Goal: Task Accomplishment & Management: Manage account settings

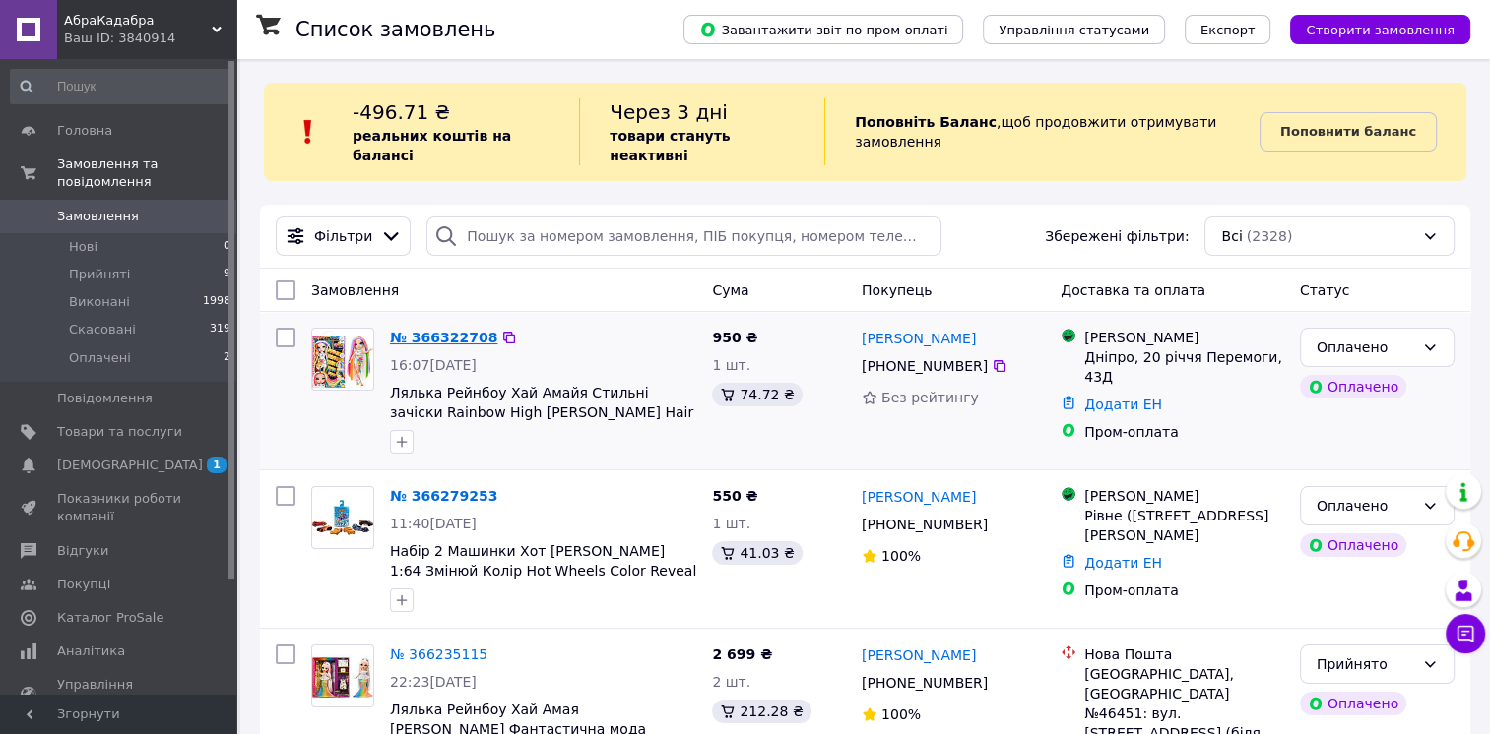
click at [434, 330] on link "№ 366322708" at bounding box center [443, 338] width 107 height 16
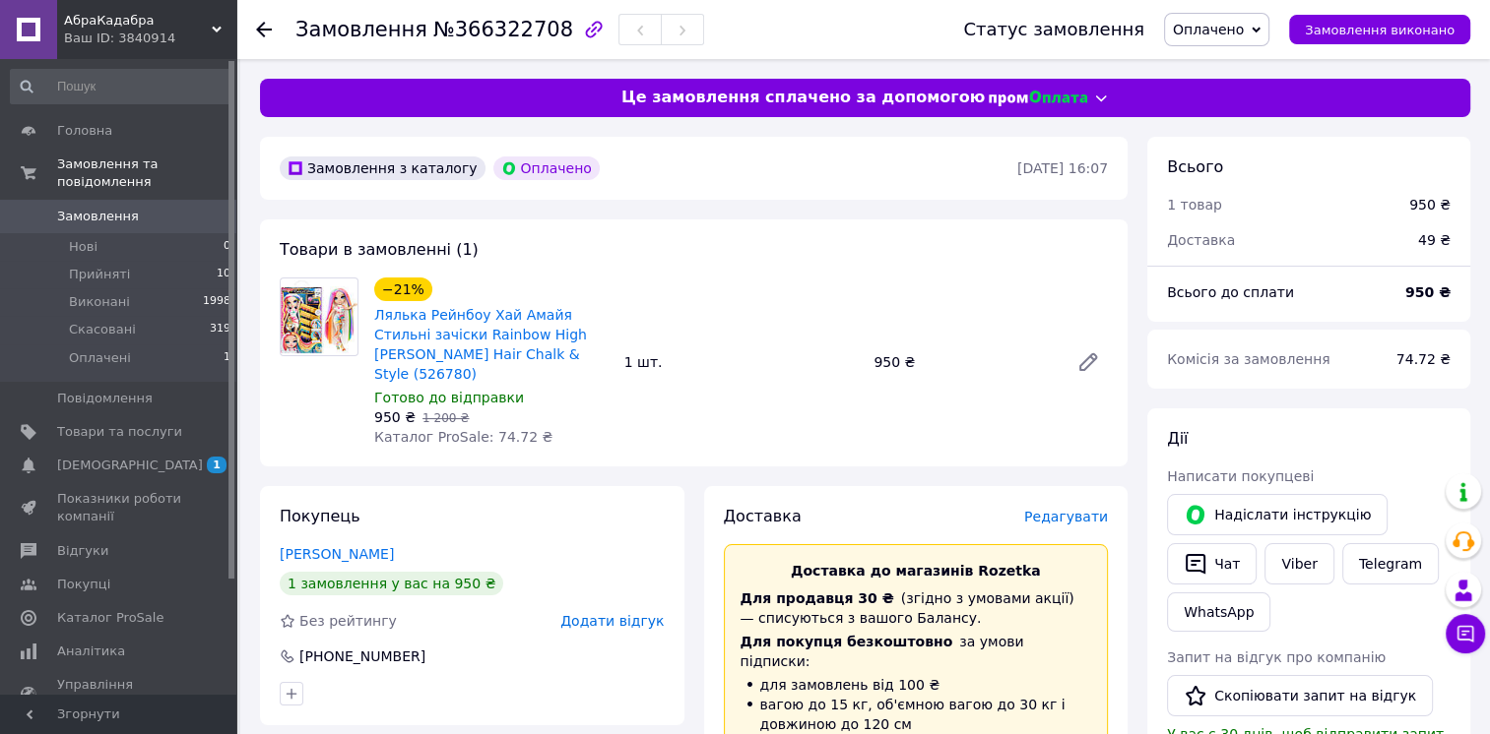
click at [1243, 36] on span "Оплачено" at bounding box center [1208, 30] width 71 height 16
click at [1246, 57] on li "Прийнято" at bounding box center [1216, 69] width 103 height 30
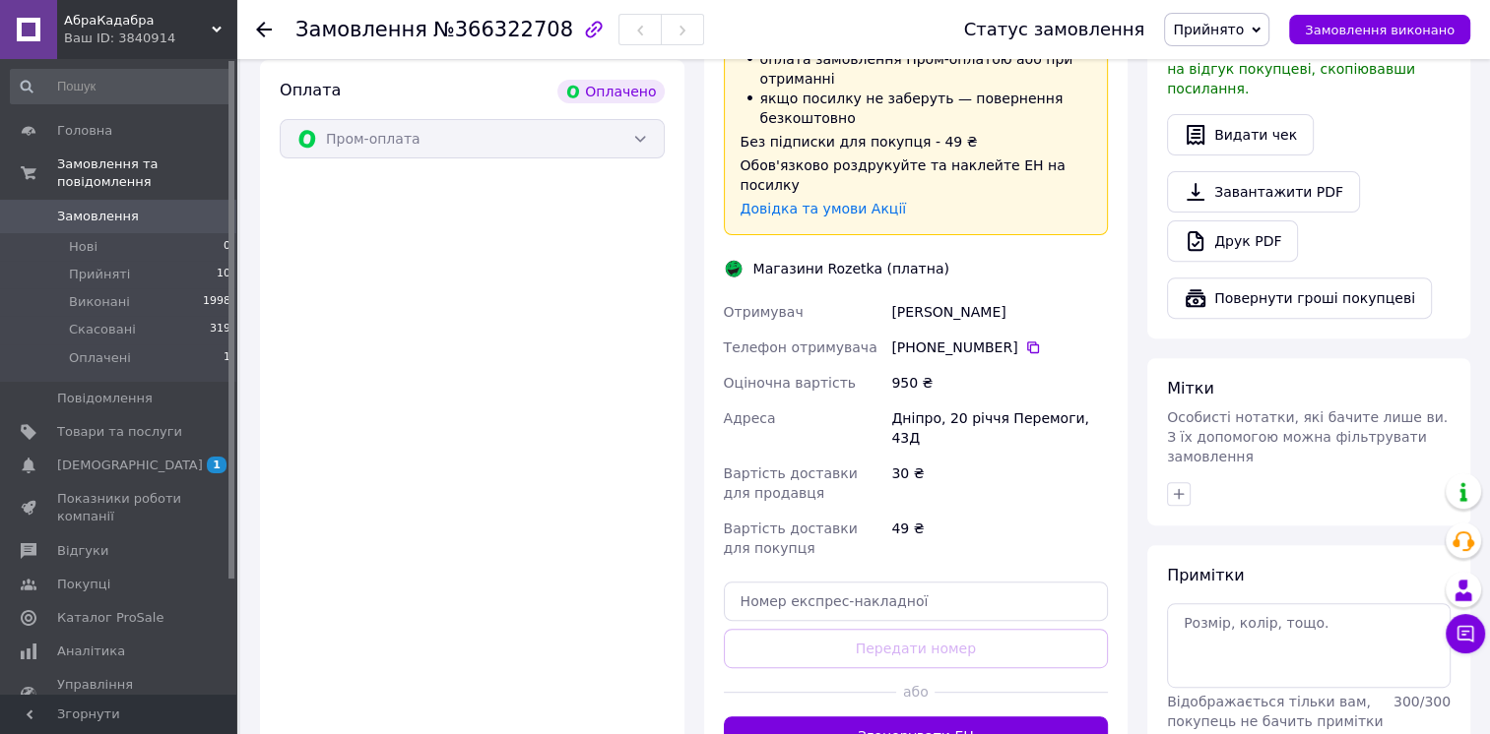
scroll to position [689, 0]
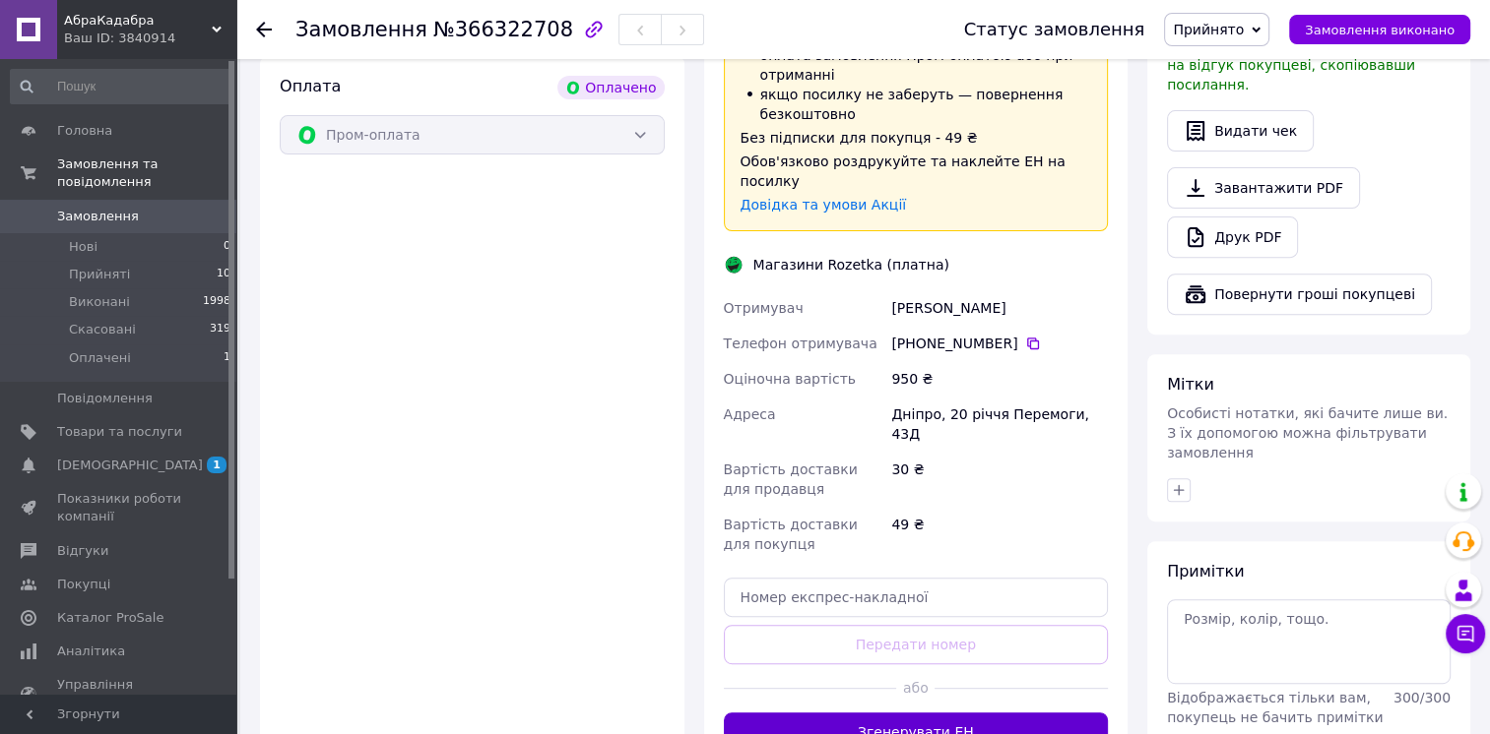
click at [925, 713] on button "Згенерувати ЕН" at bounding box center [916, 732] width 385 height 39
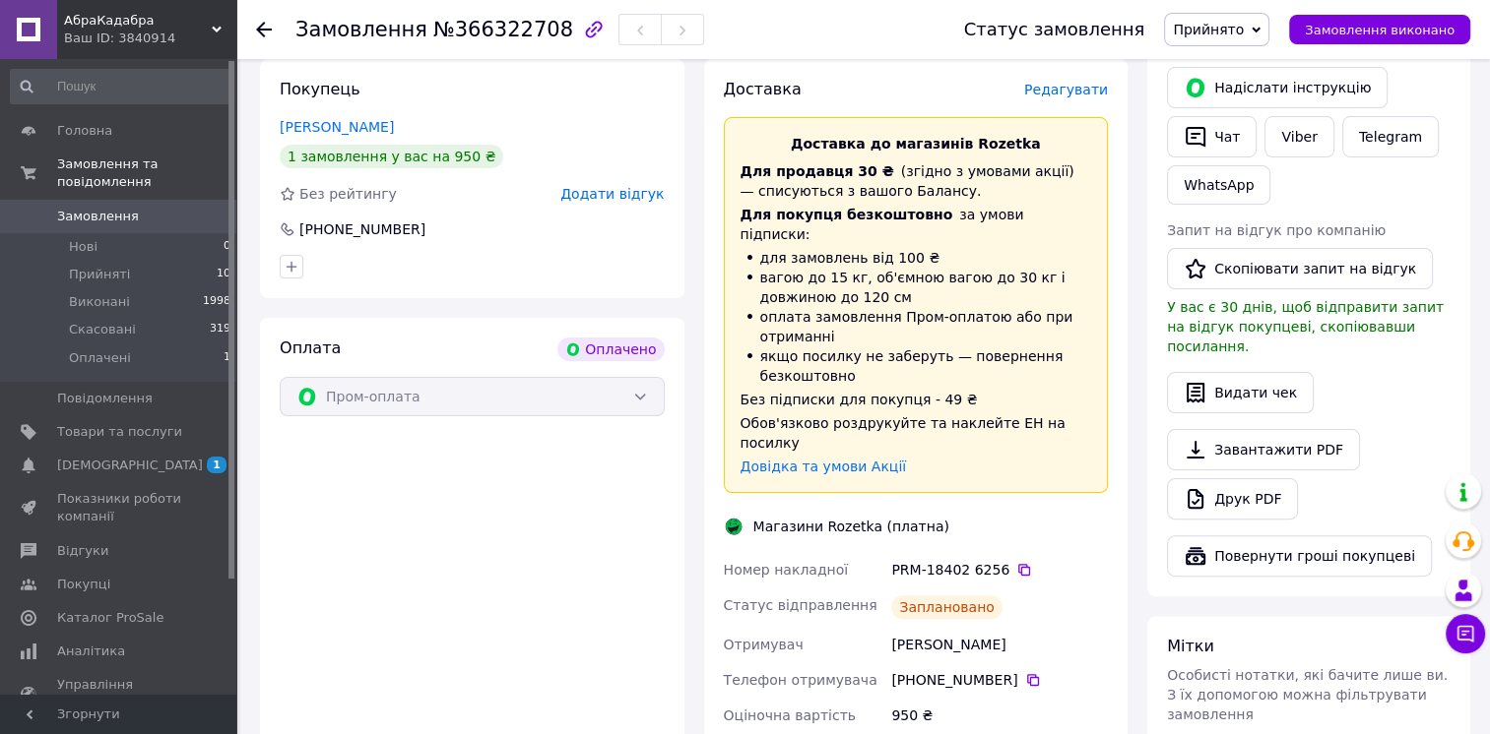
scroll to position [394, 0]
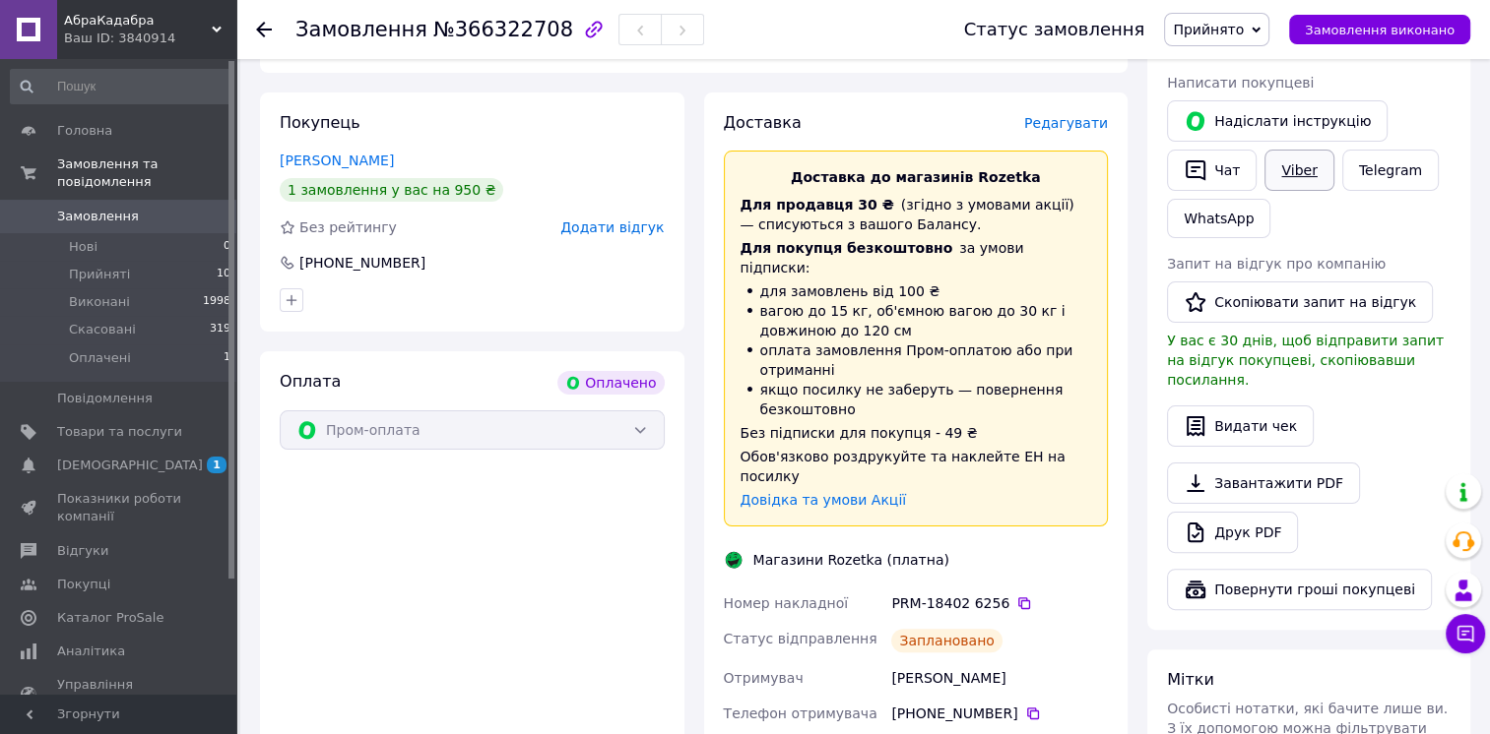
click at [1300, 171] on link "Viber" at bounding box center [1298, 170] width 69 height 41
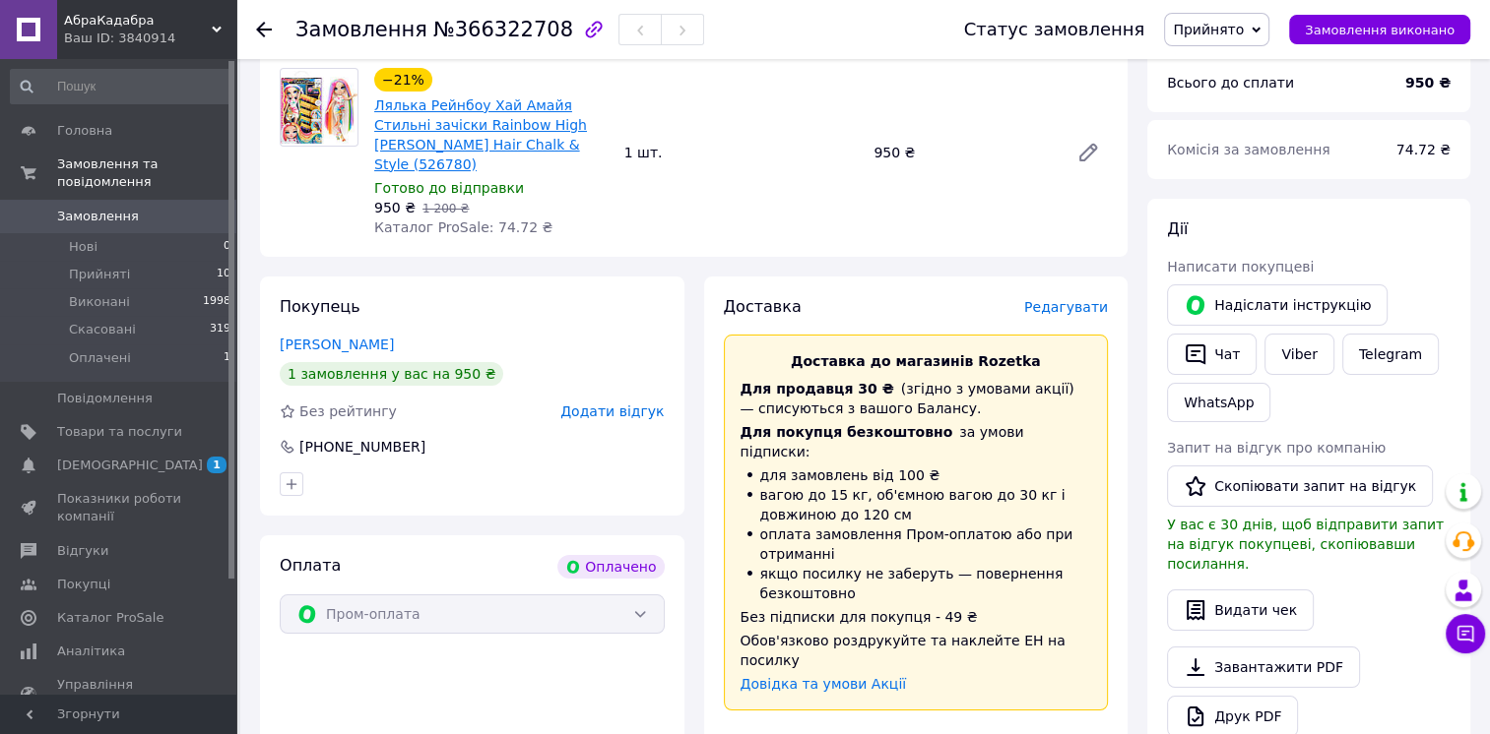
scroll to position [0, 0]
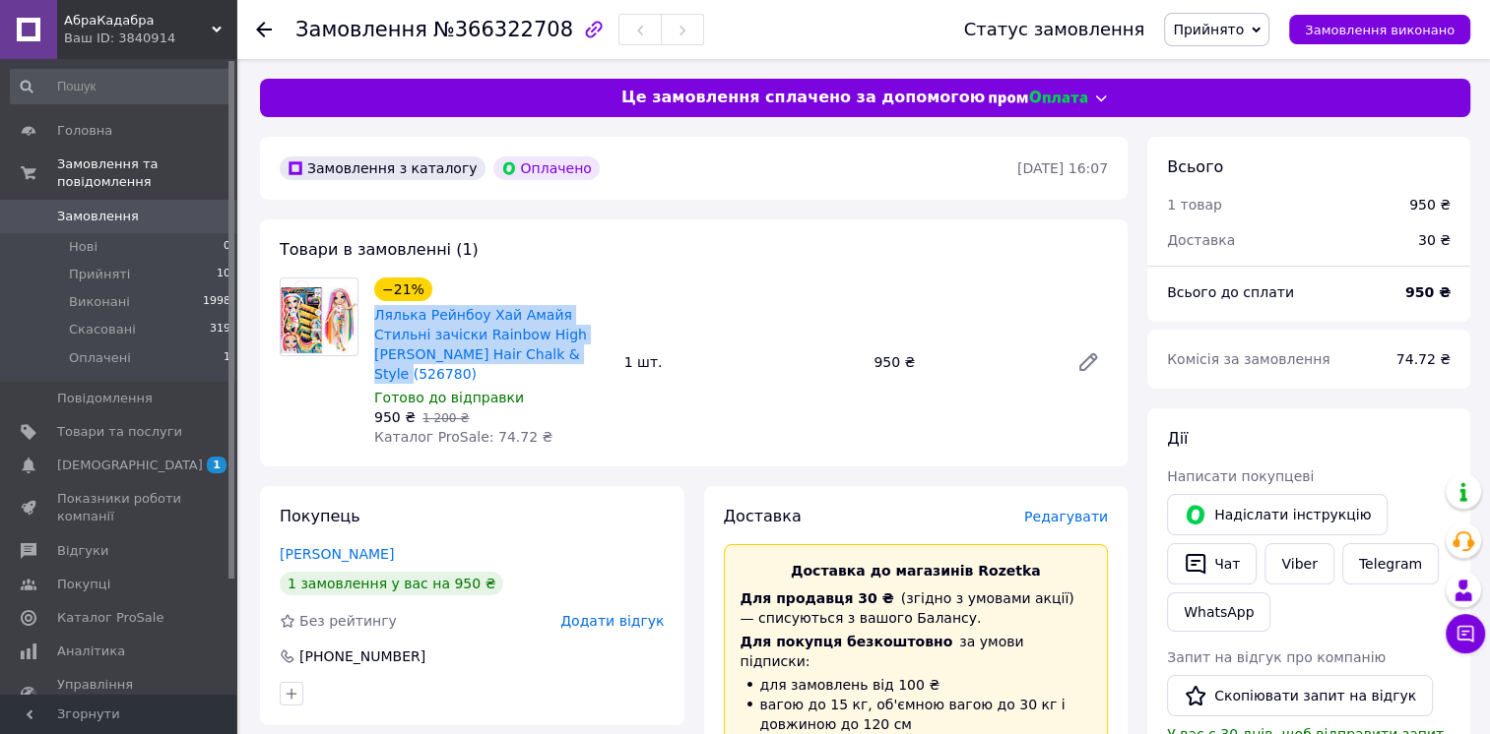
drag, startPoint x: 368, startPoint y: 313, endPoint x: 523, endPoint y: 355, distance: 160.3
click at [523, 355] on div "−21% Лялька Рейнбоу Хай Амайя Стильні зачіски Rainbow High Amaya Hair Chalk & S…" at bounding box center [491, 362] width 250 height 177
copy link "Лялька Рейнбоу Хай Амайя Стильні зачіски Rainbow High Amaya Hair Chalk & Style …"
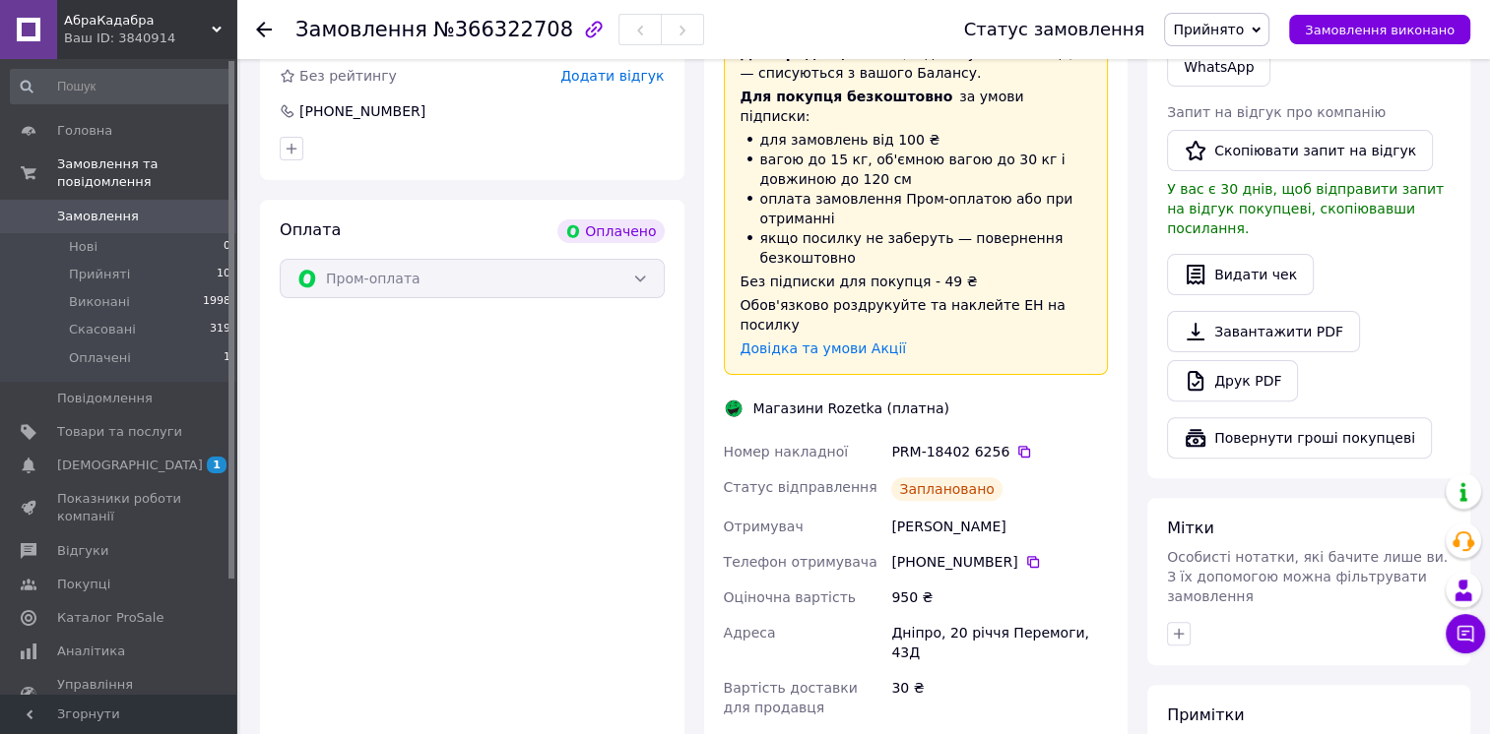
scroll to position [689, 0]
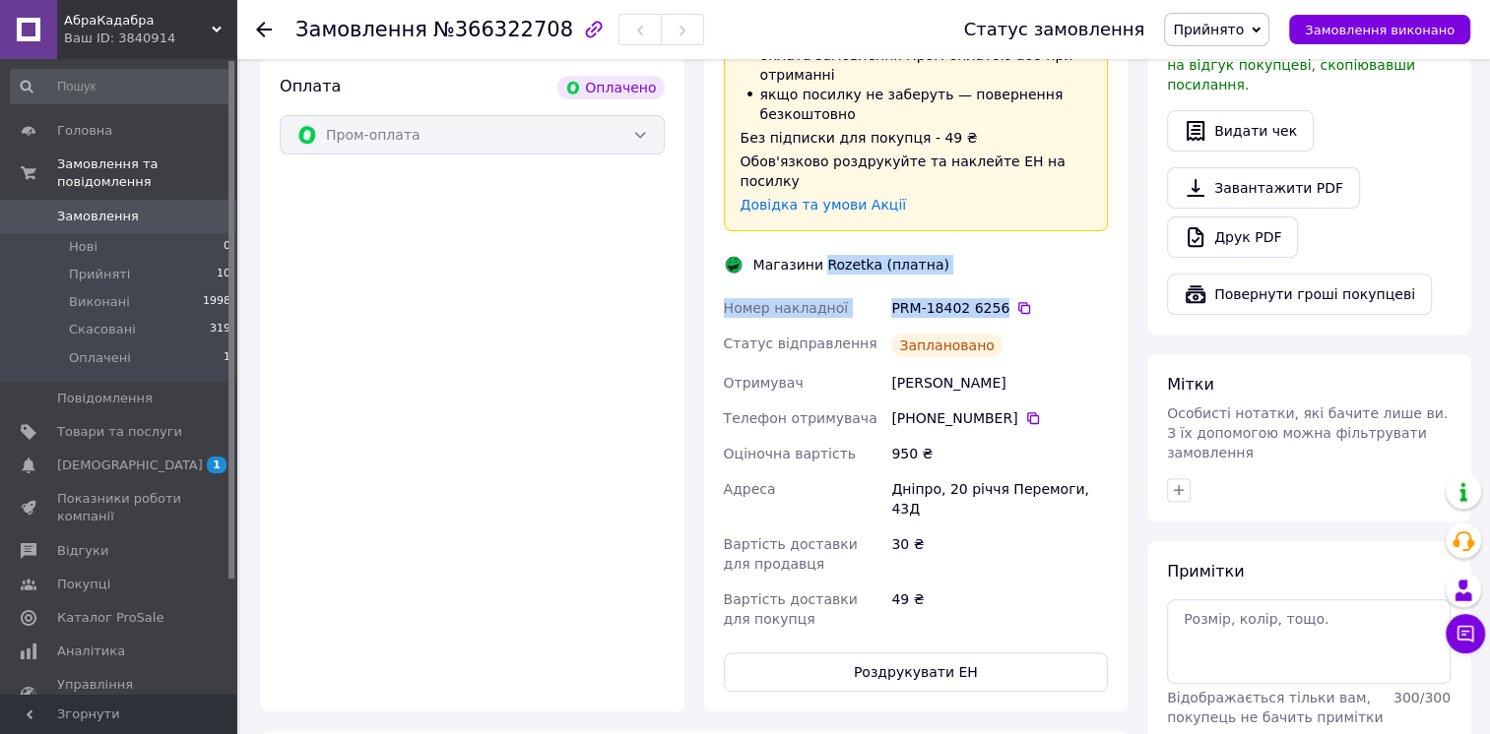
drag, startPoint x: 994, startPoint y: 248, endPoint x: 820, endPoint y: 207, distance: 179.1
click at [820, 207] on div "Доставка Редагувати Доставка до магазинів Rozetka Для продавця 30 ₴   (згідно з…" at bounding box center [916, 254] width 385 height 875
copy div "Rozetka (платна) Номер накладної PRM-18402 6256"
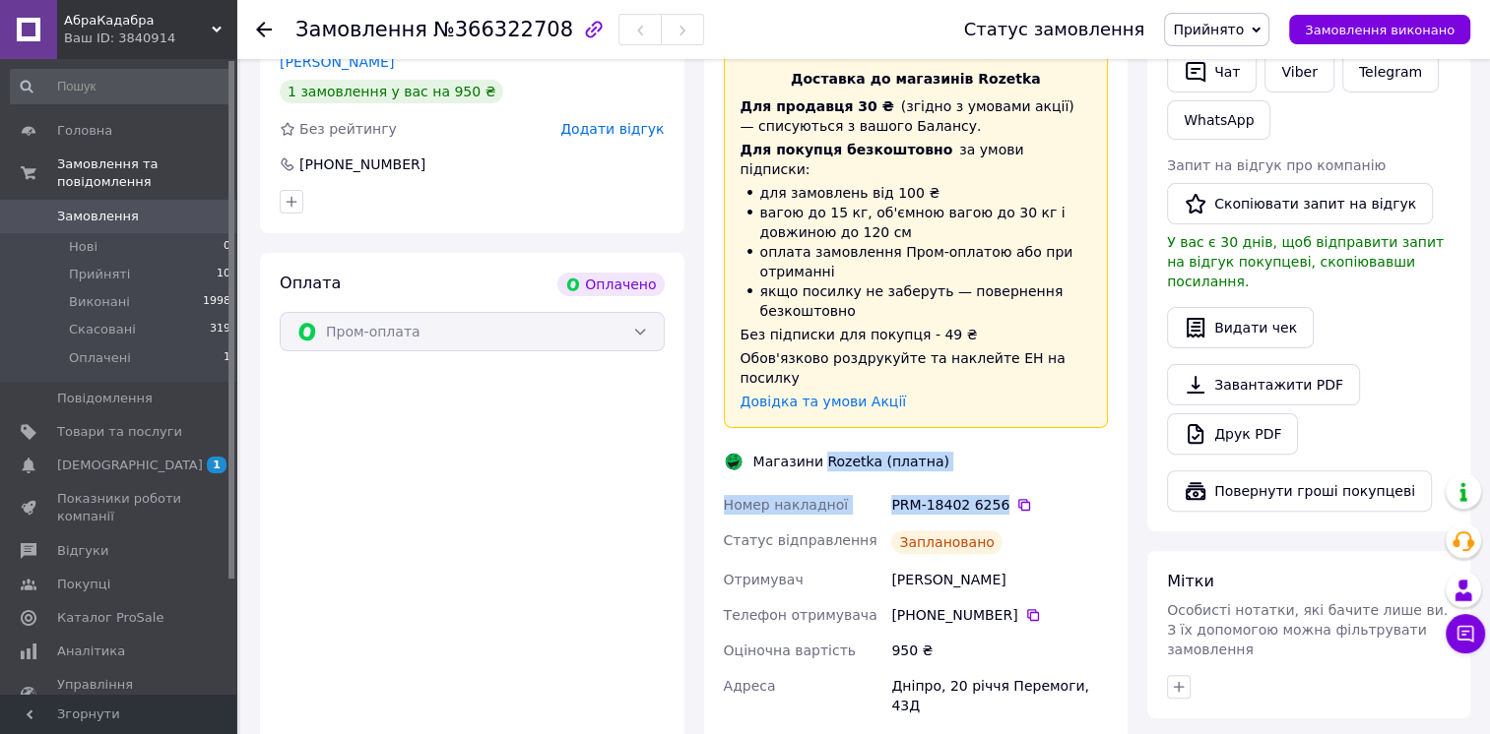
scroll to position [886, 0]
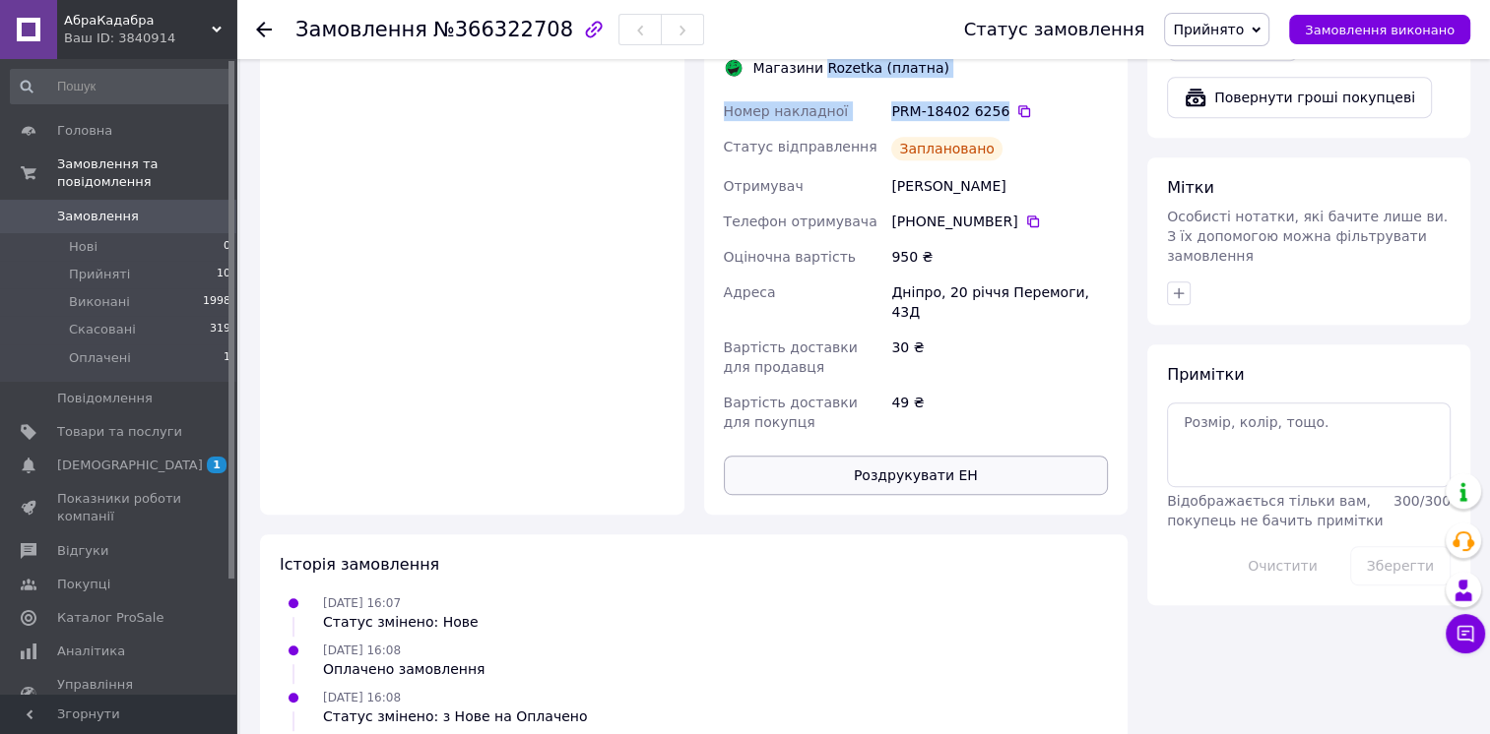
click at [901, 456] on button "Роздрукувати ЕН" at bounding box center [916, 475] width 385 height 39
click at [93, 266] on span "Прийняті" at bounding box center [99, 275] width 61 height 18
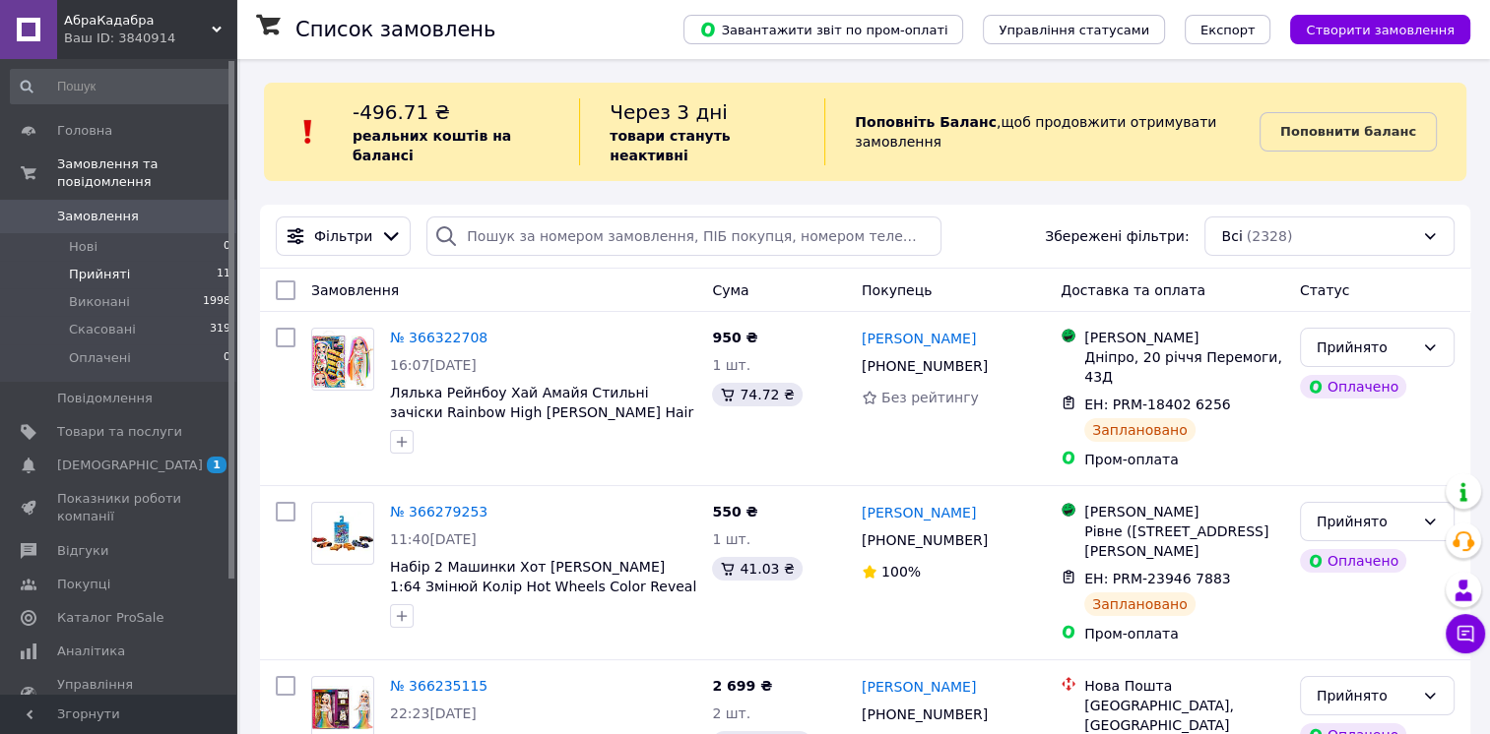
click at [89, 266] on span "Прийняті" at bounding box center [99, 275] width 61 height 18
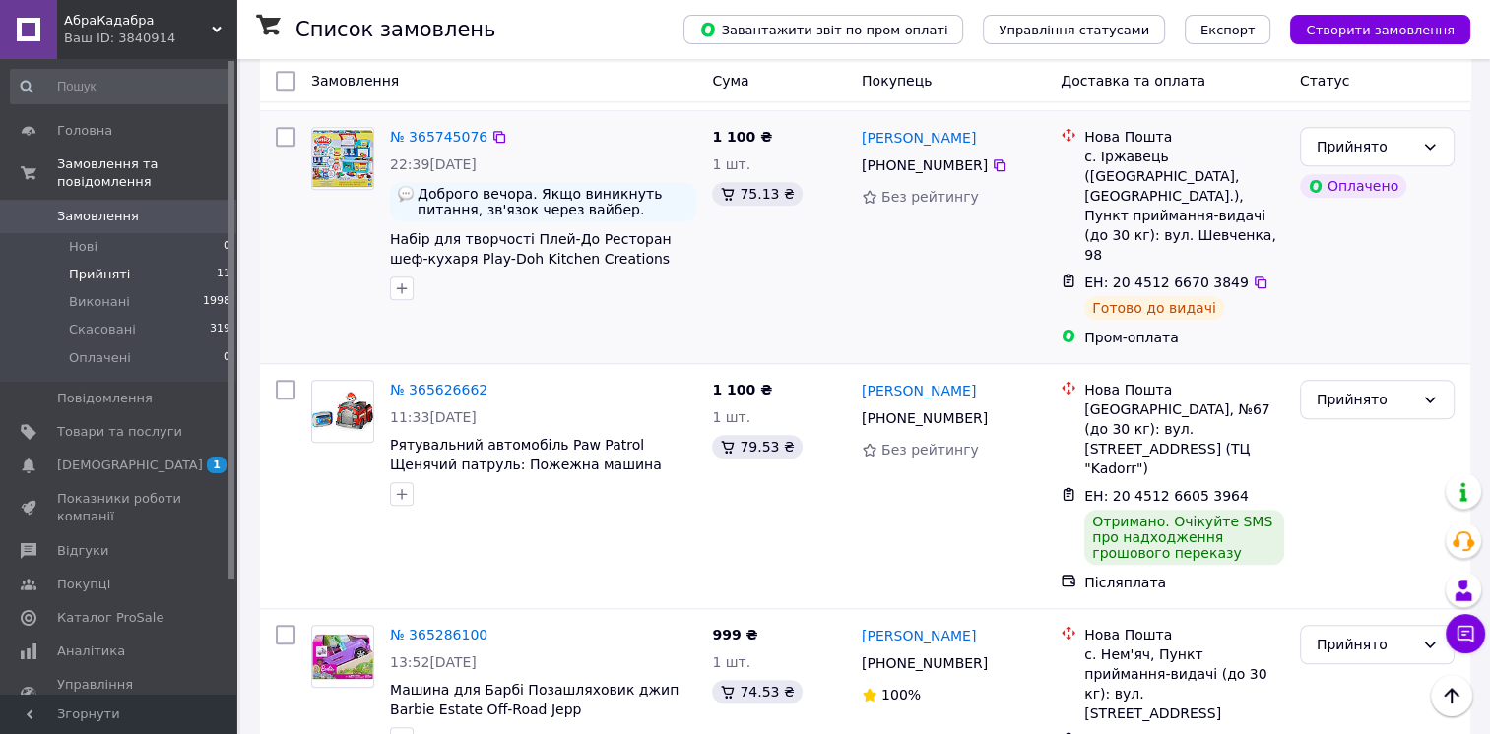
scroll to position [1819, 0]
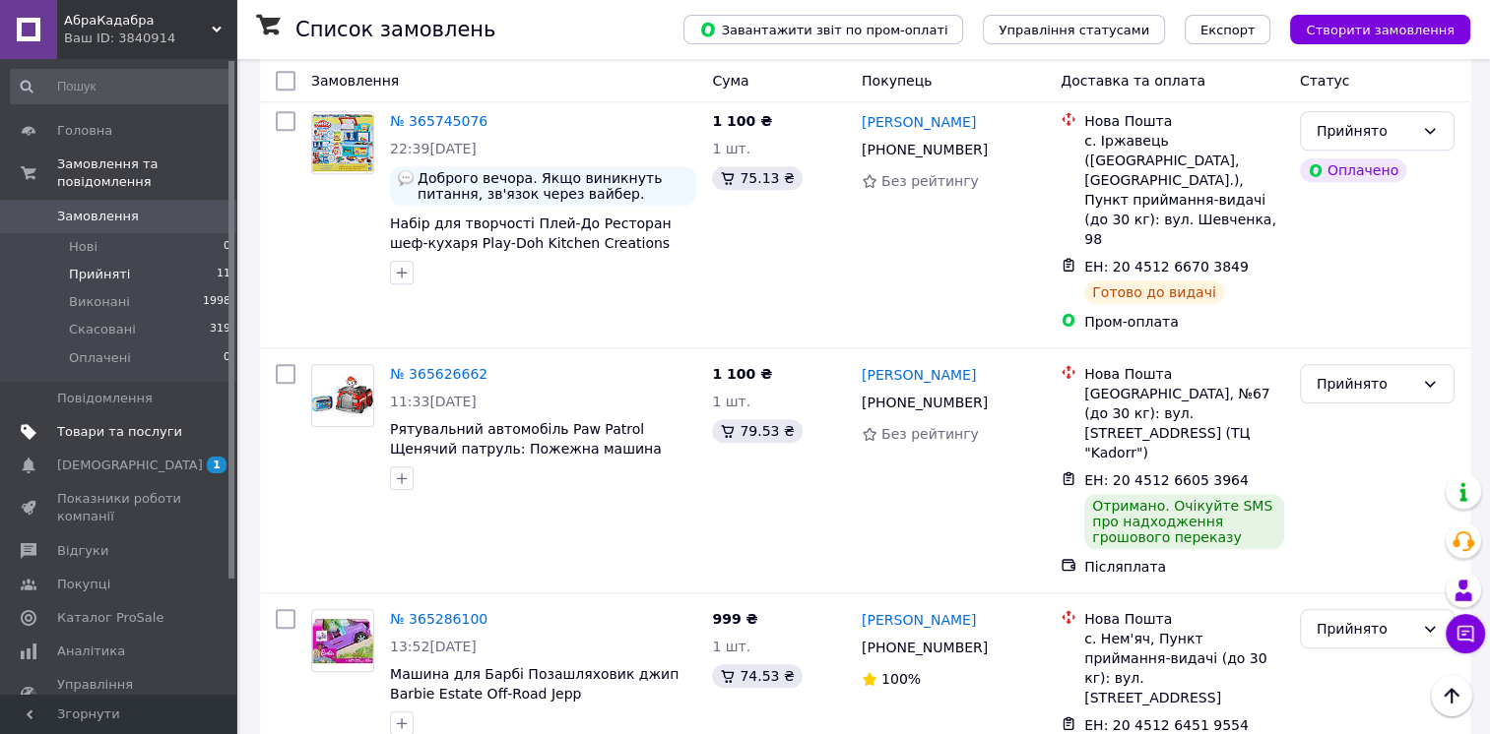
click at [110, 423] on span "Товари та послуги" at bounding box center [119, 432] width 125 height 18
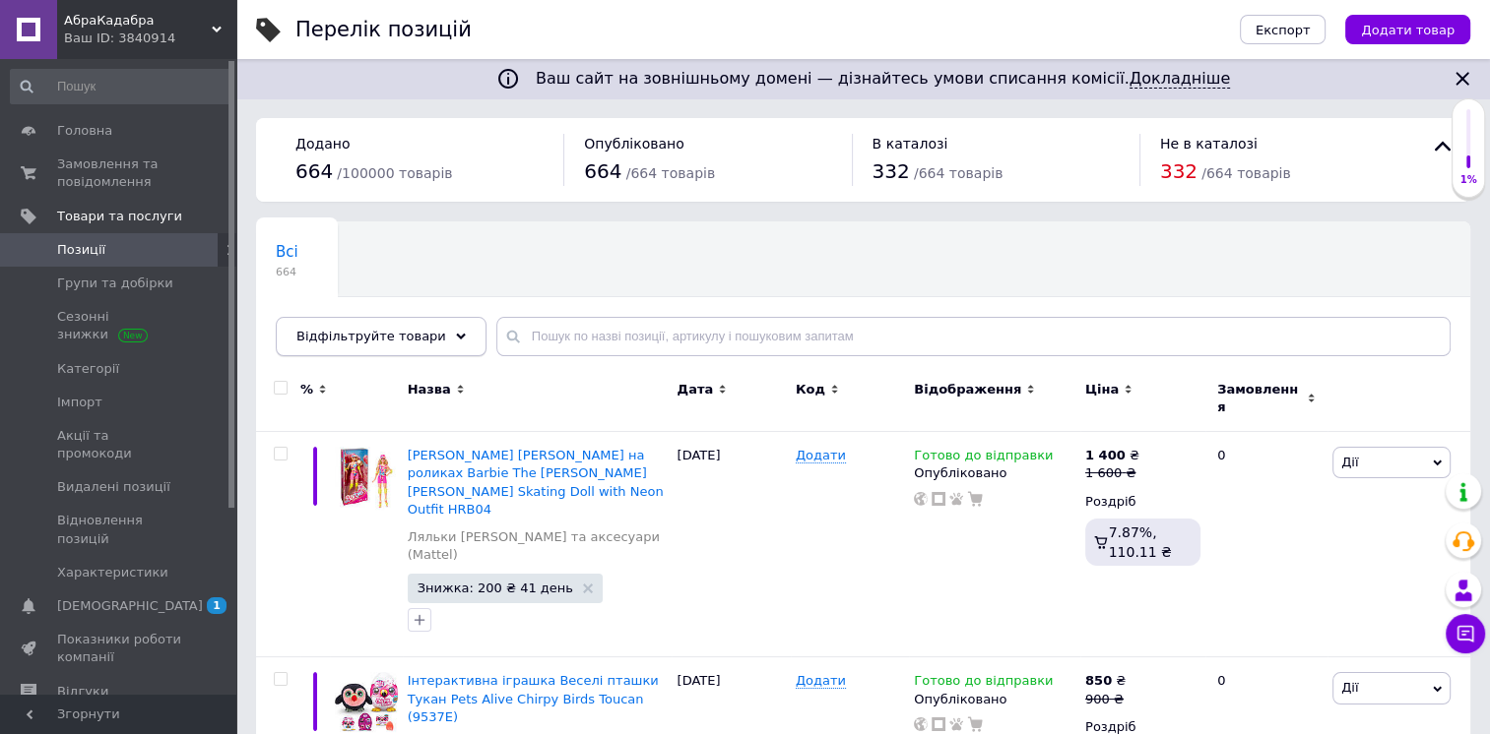
click at [370, 337] on span "Відфільтруйте товари" at bounding box center [371, 336] width 150 height 15
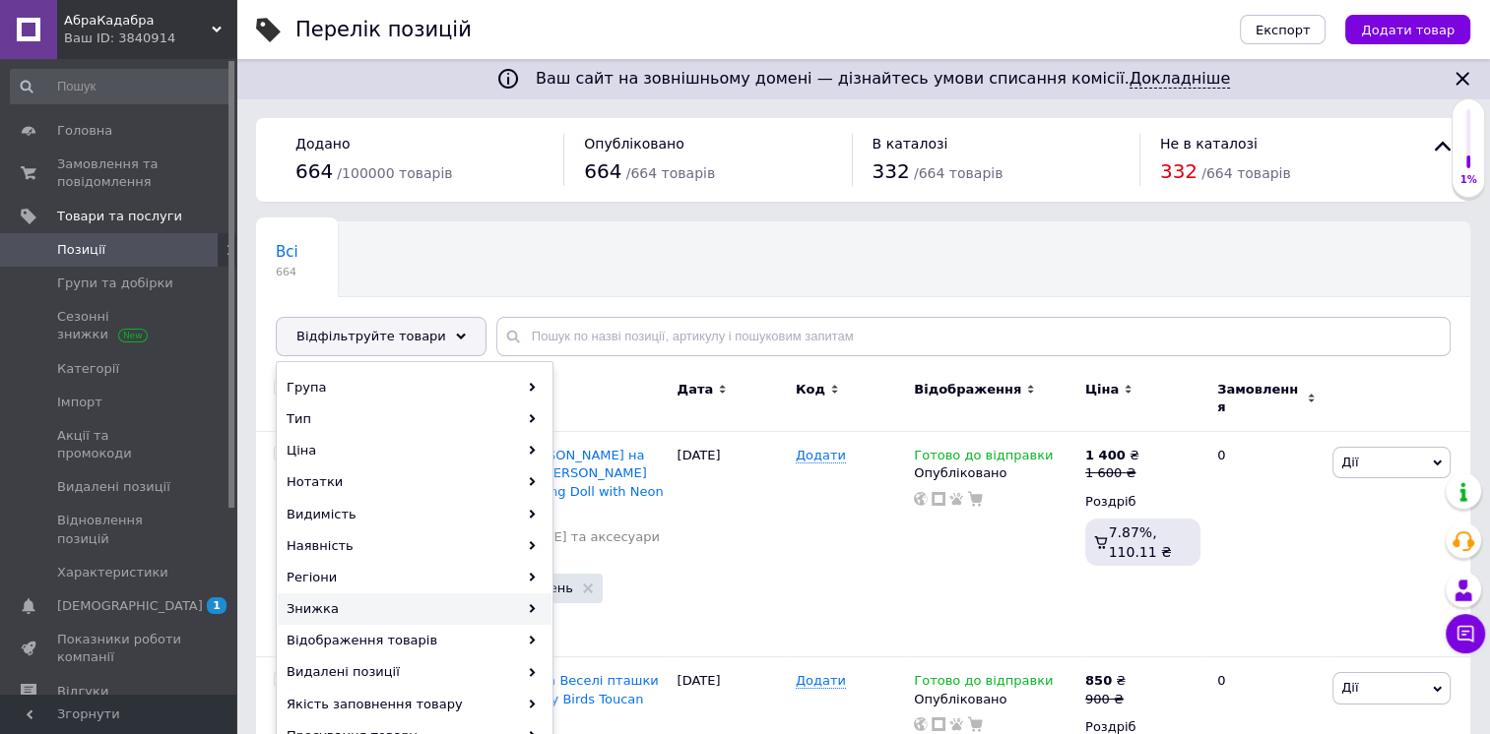
click at [401, 609] on div "Знижка" at bounding box center [415, 610] width 274 height 32
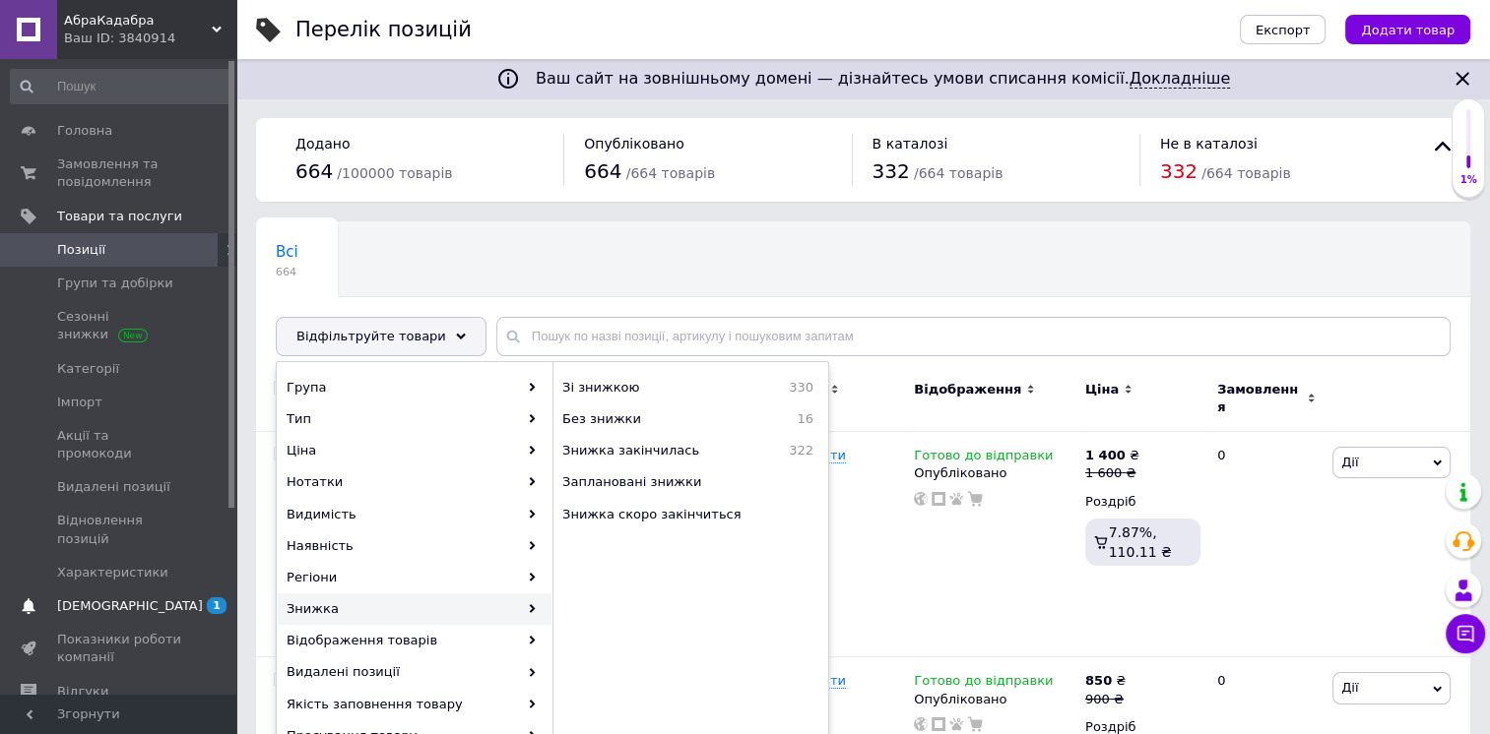
click at [141, 598] on span "[DEMOGRAPHIC_DATA]" at bounding box center [119, 607] width 125 height 18
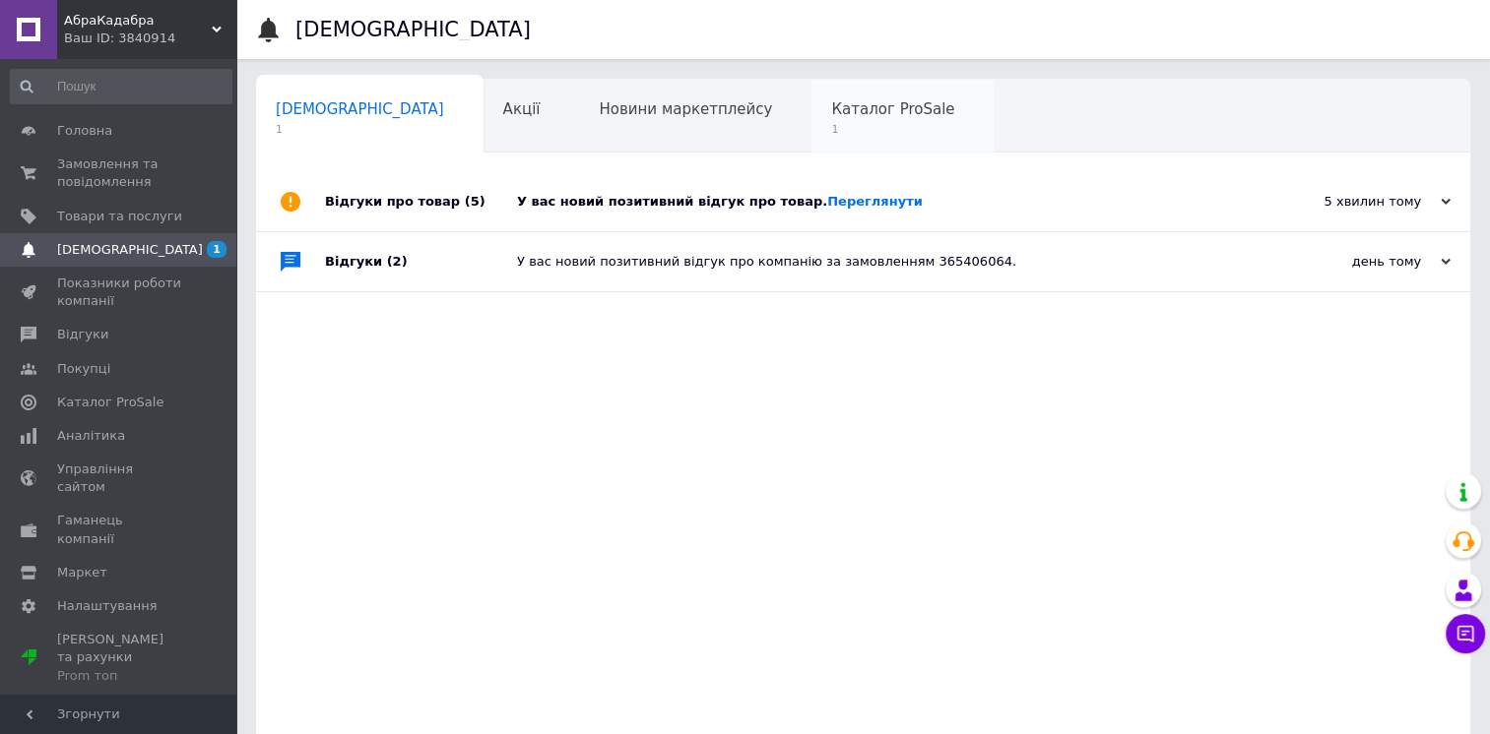
click at [831, 104] on span "Каталог ProSale" at bounding box center [892, 109] width 123 height 18
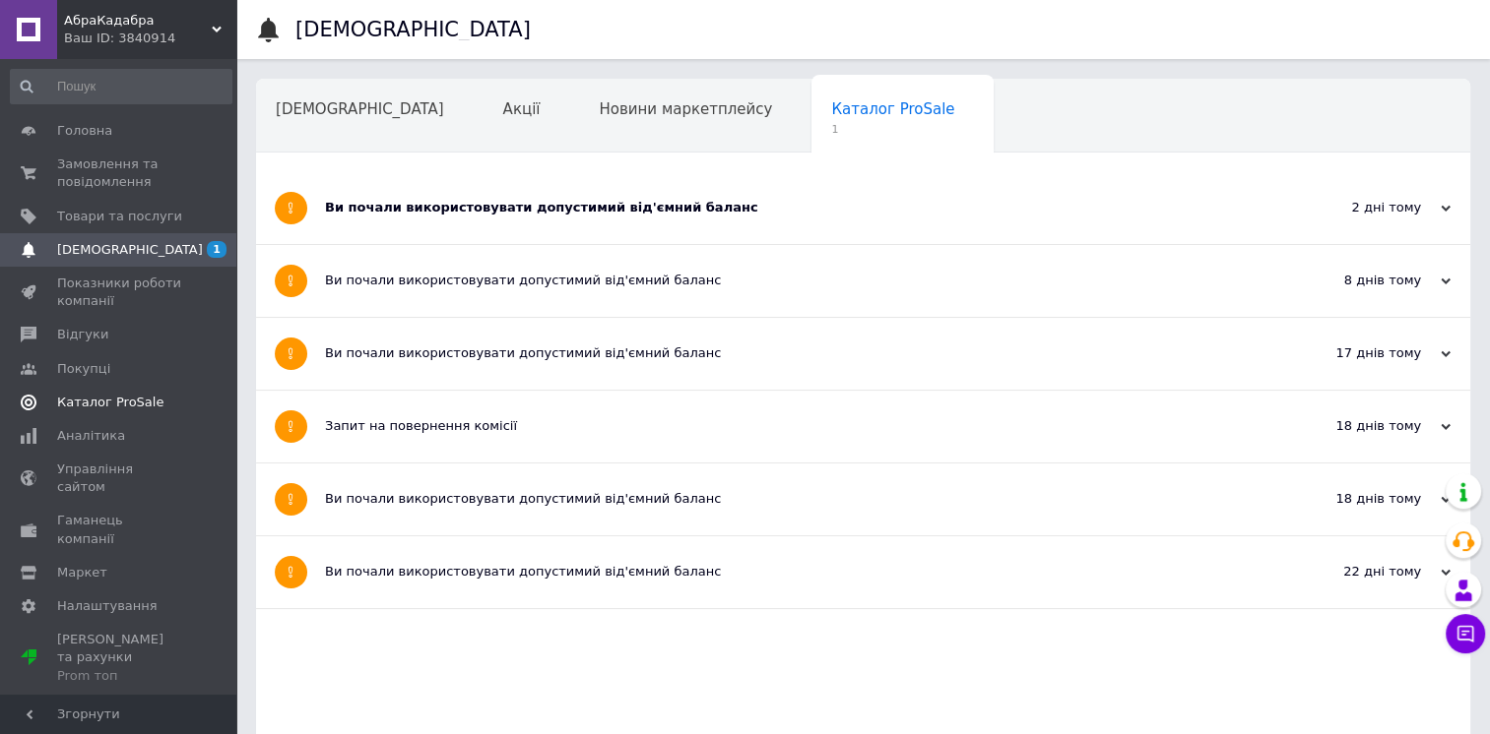
click at [99, 408] on span "Каталог ProSale" at bounding box center [110, 403] width 106 height 18
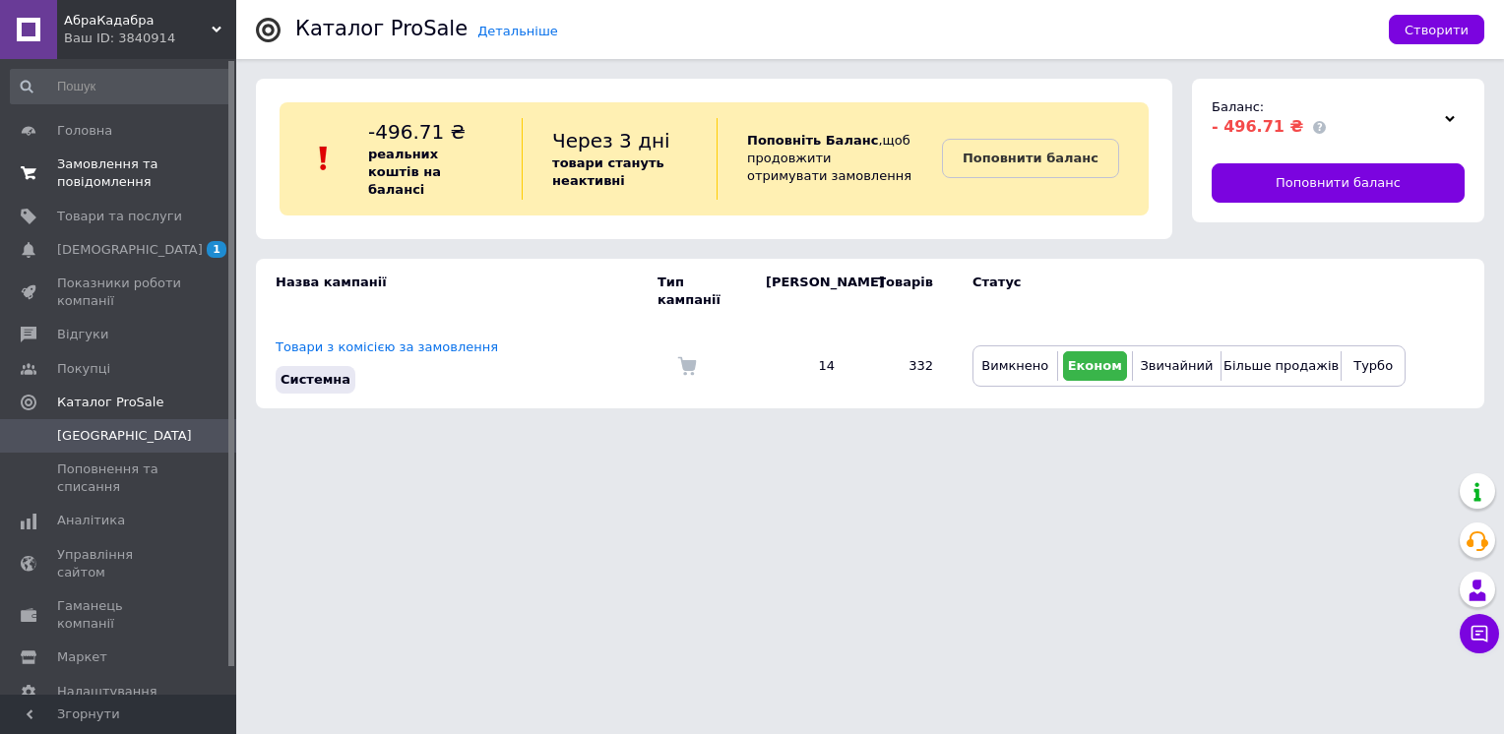
click at [109, 182] on span "Замовлення та повідомлення" at bounding box center [119, 173] width 125 height 35
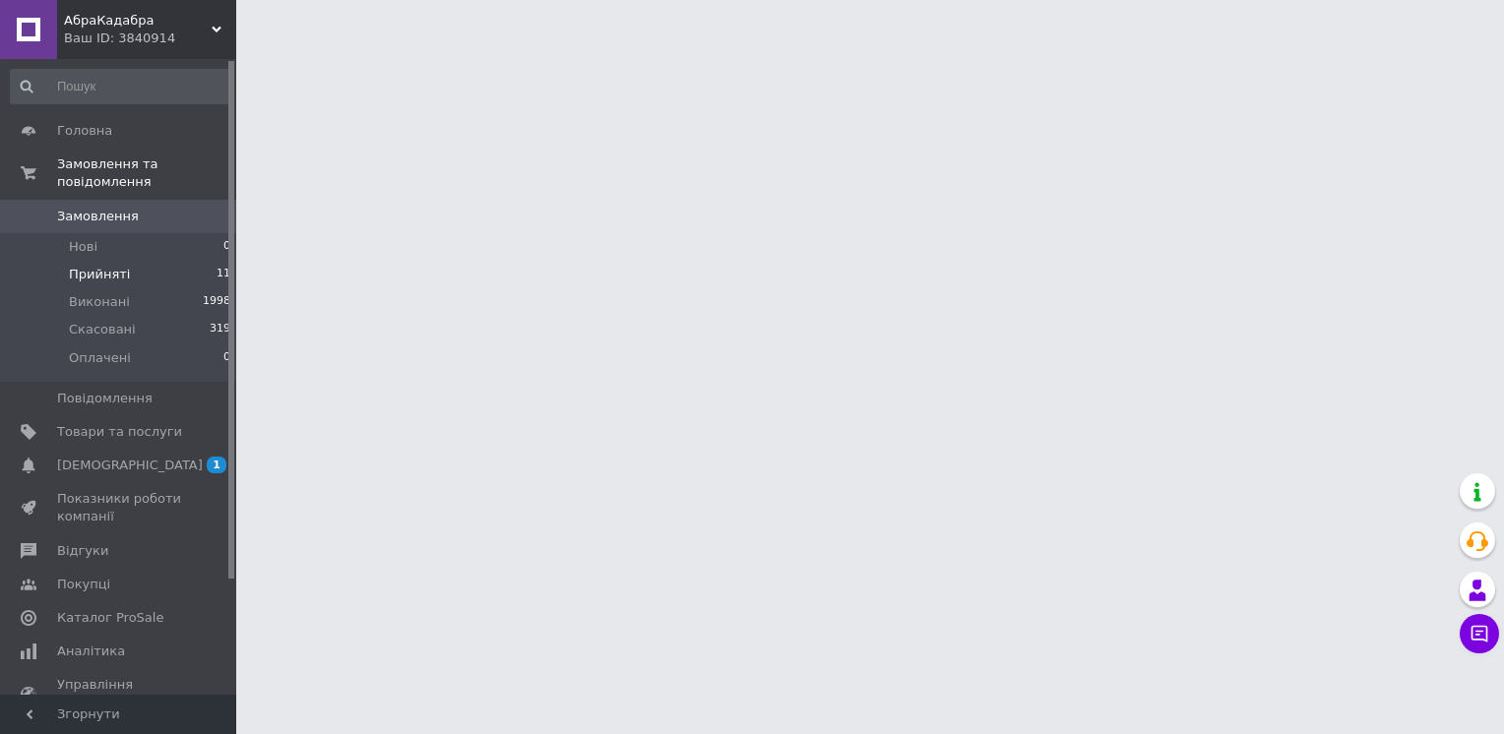
click at [98, 266] on span "Прийняті" at bounding box center [99, 275] width 61 height 18
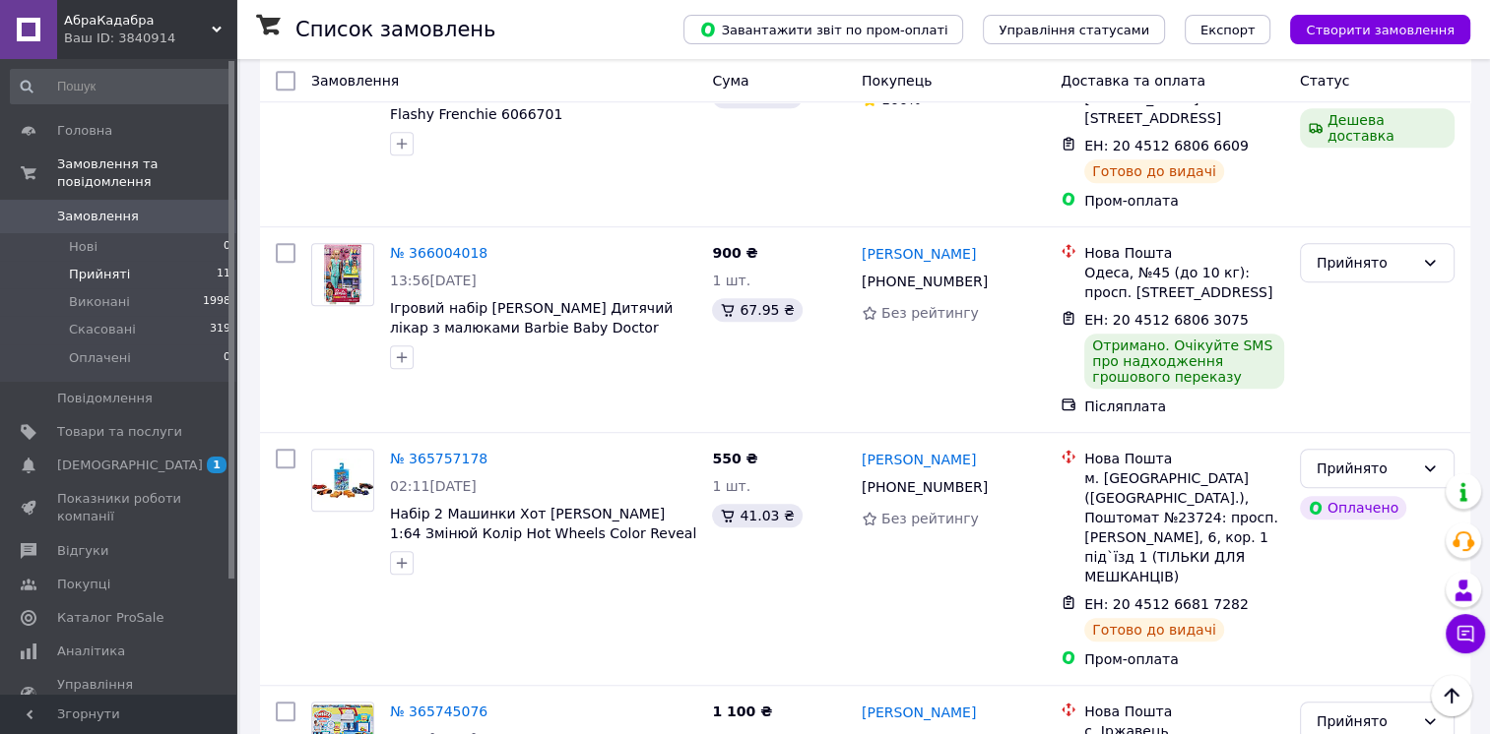
scroll to position [933, 0]
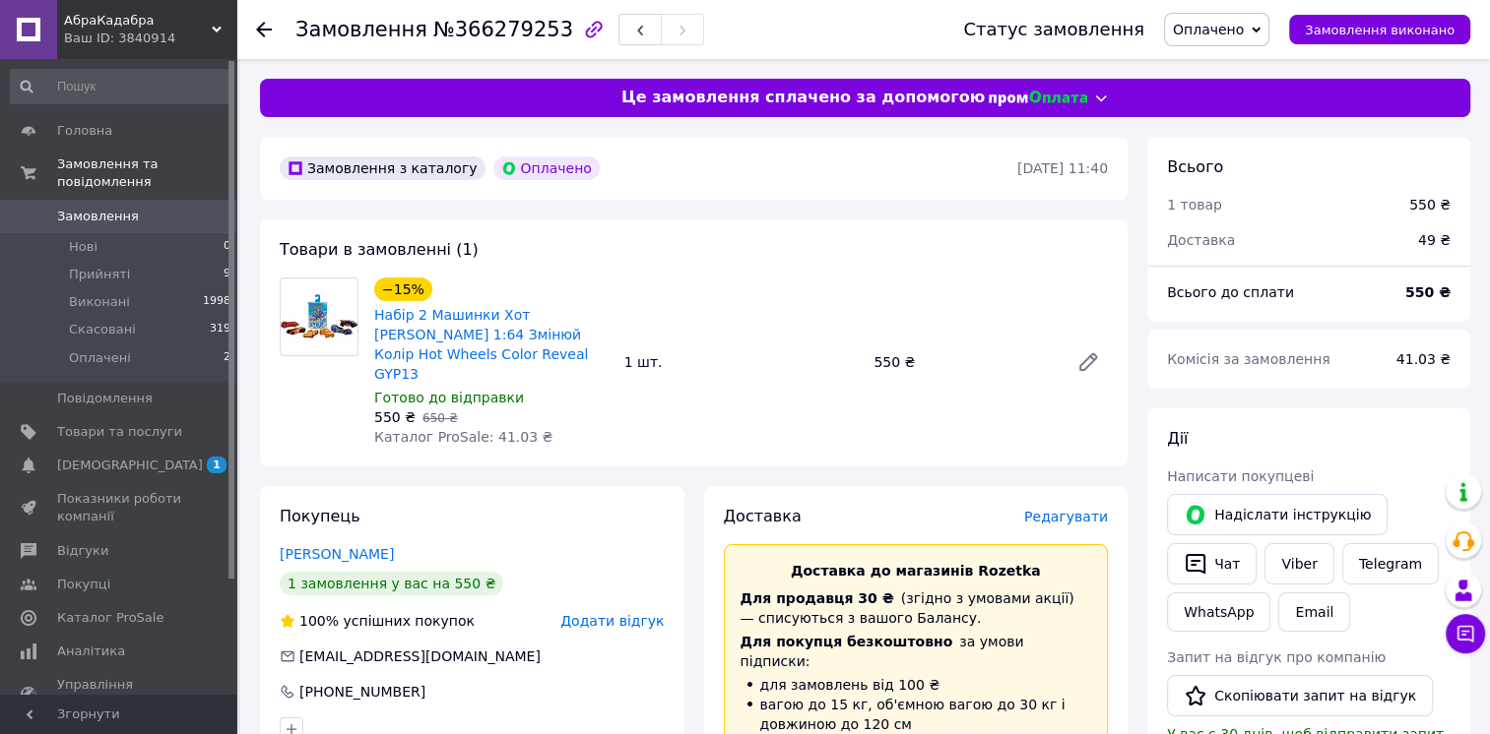
click at [1220, 29] on span "Оплачено" at bounding box center [1208, 30] width 71 height 16
click at [1210, 62] on li "Прийнято" at bounding box center [1216, 69] width 103 height 30
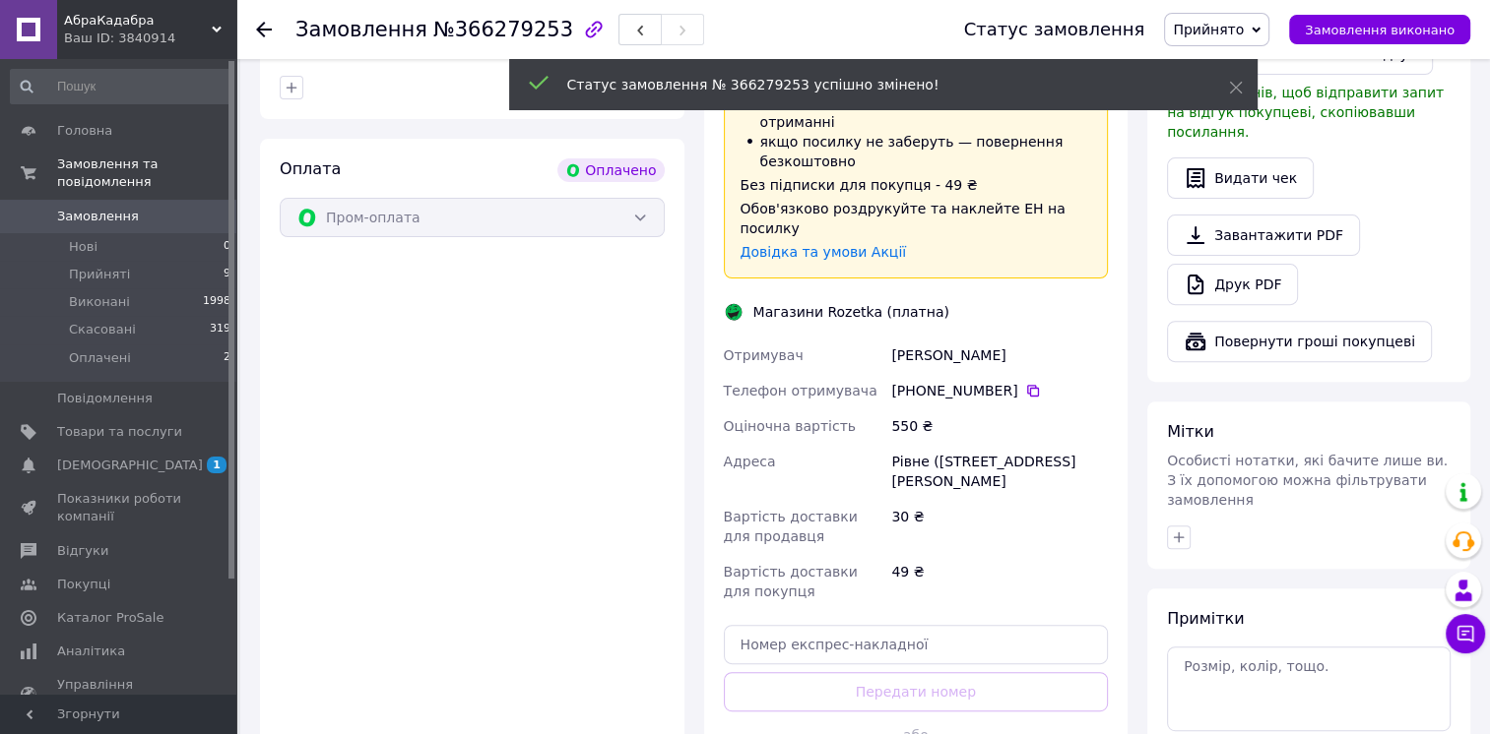
scroll to position [689, 0]
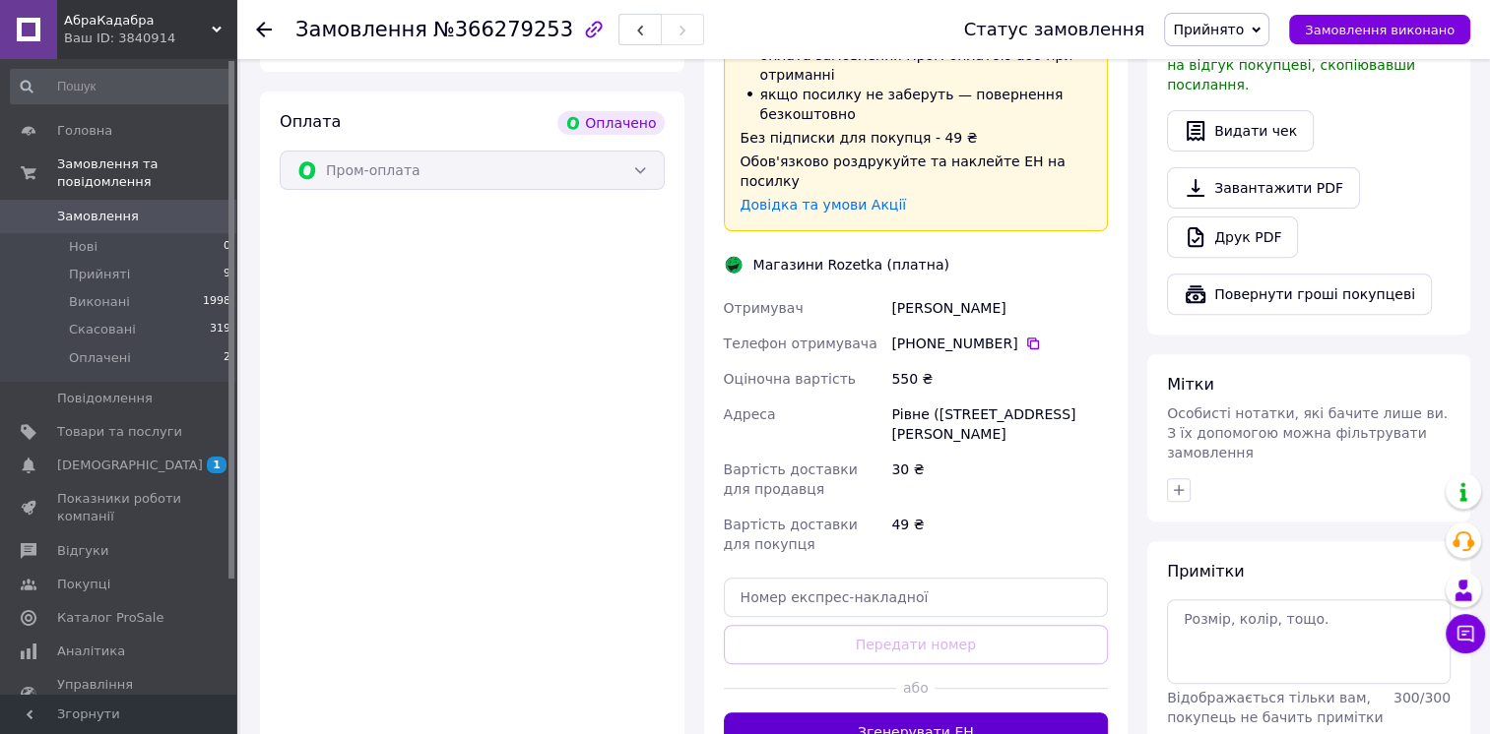
click at [930, 713] on button "Згенерувати ЕН" at bounding box center [916, 732] width 385 height 39
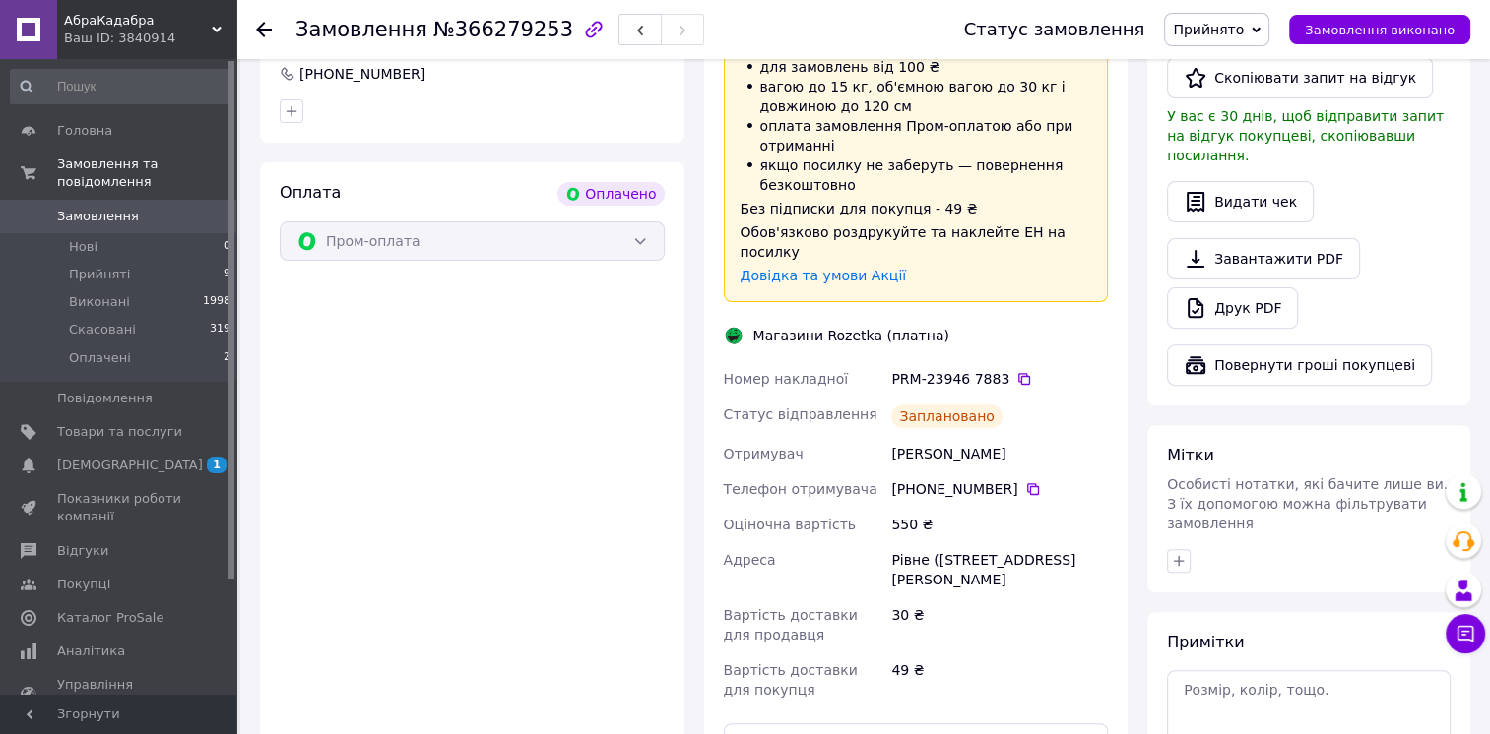
scroll to position [492, 0]
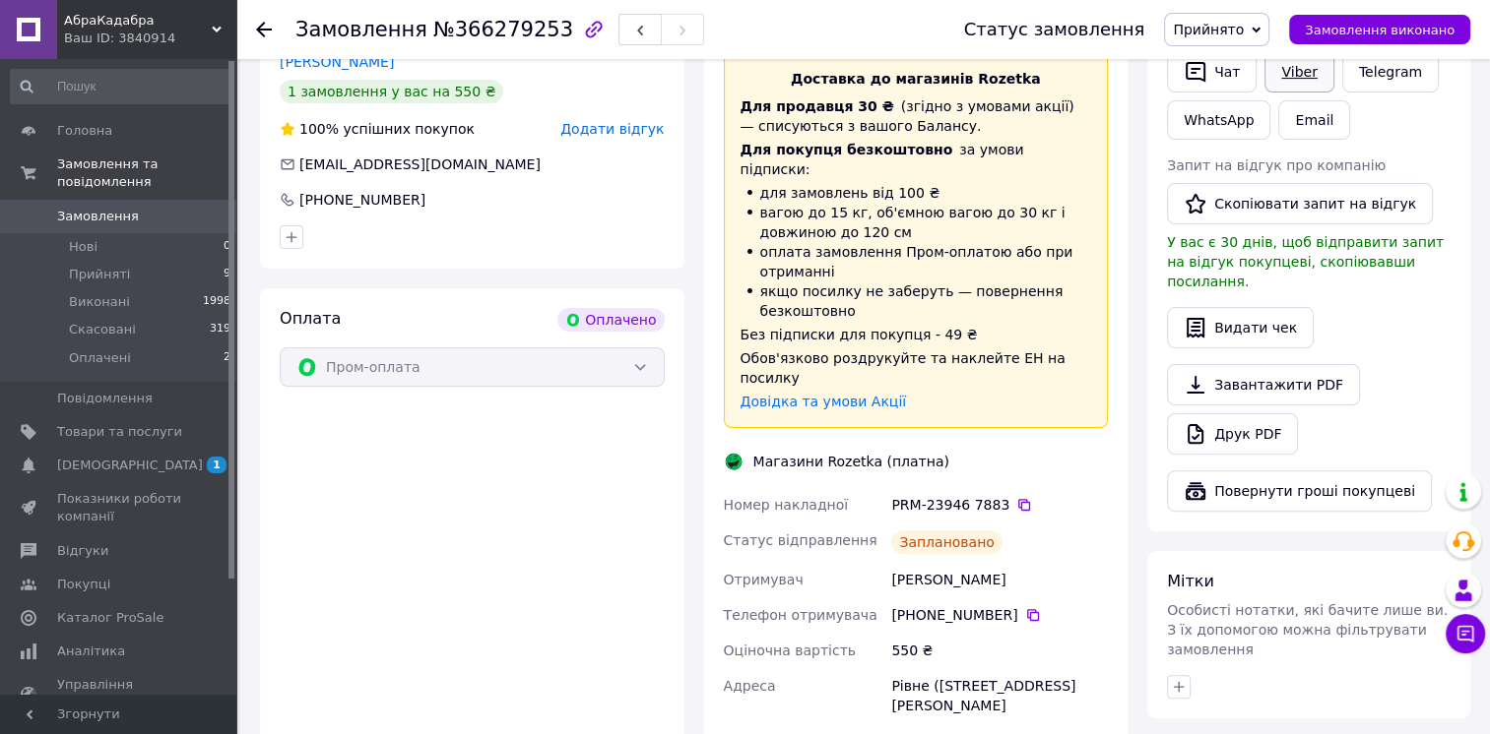
click at [1287, 72] on link "Viber" at bounding box center [1298, 71] width 69 height 41
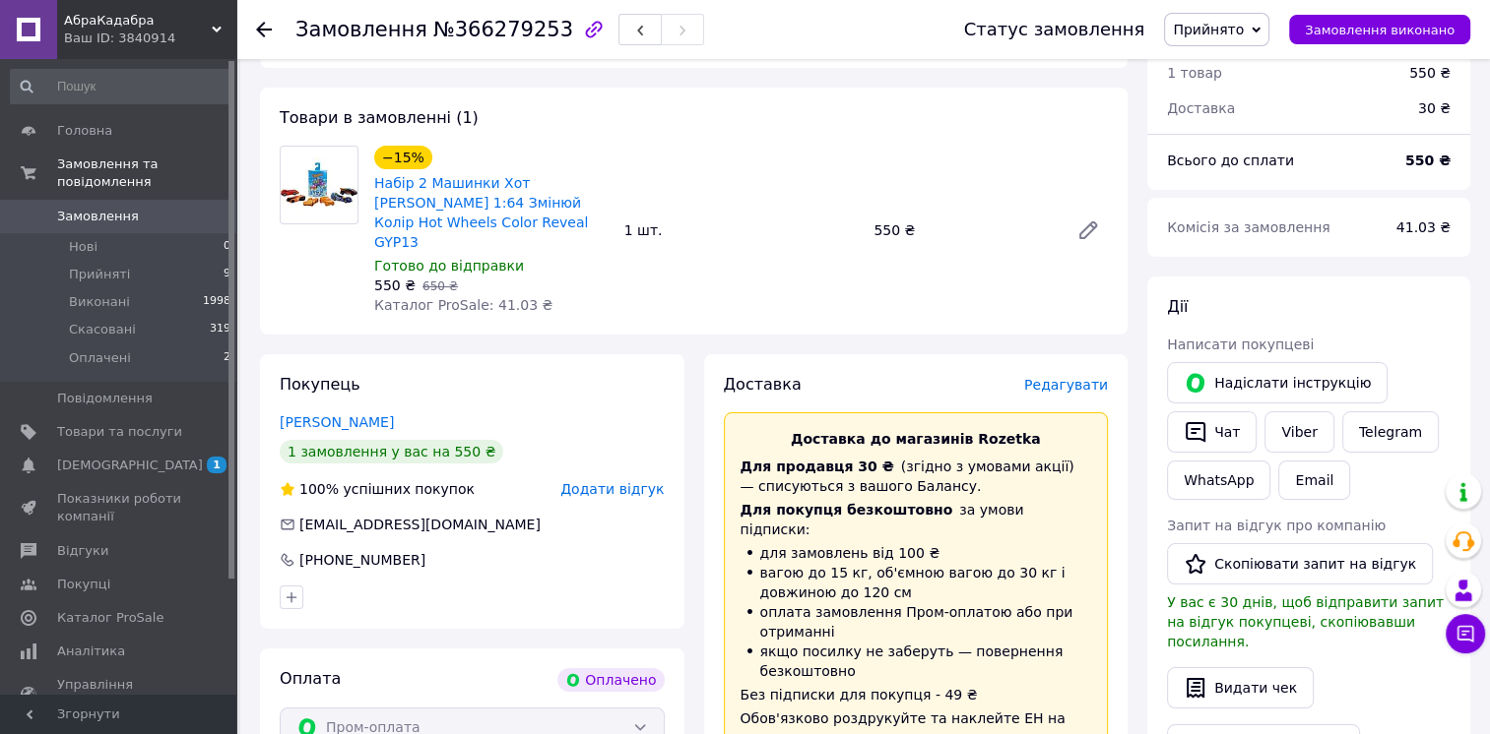
scroll to position [98, 0]
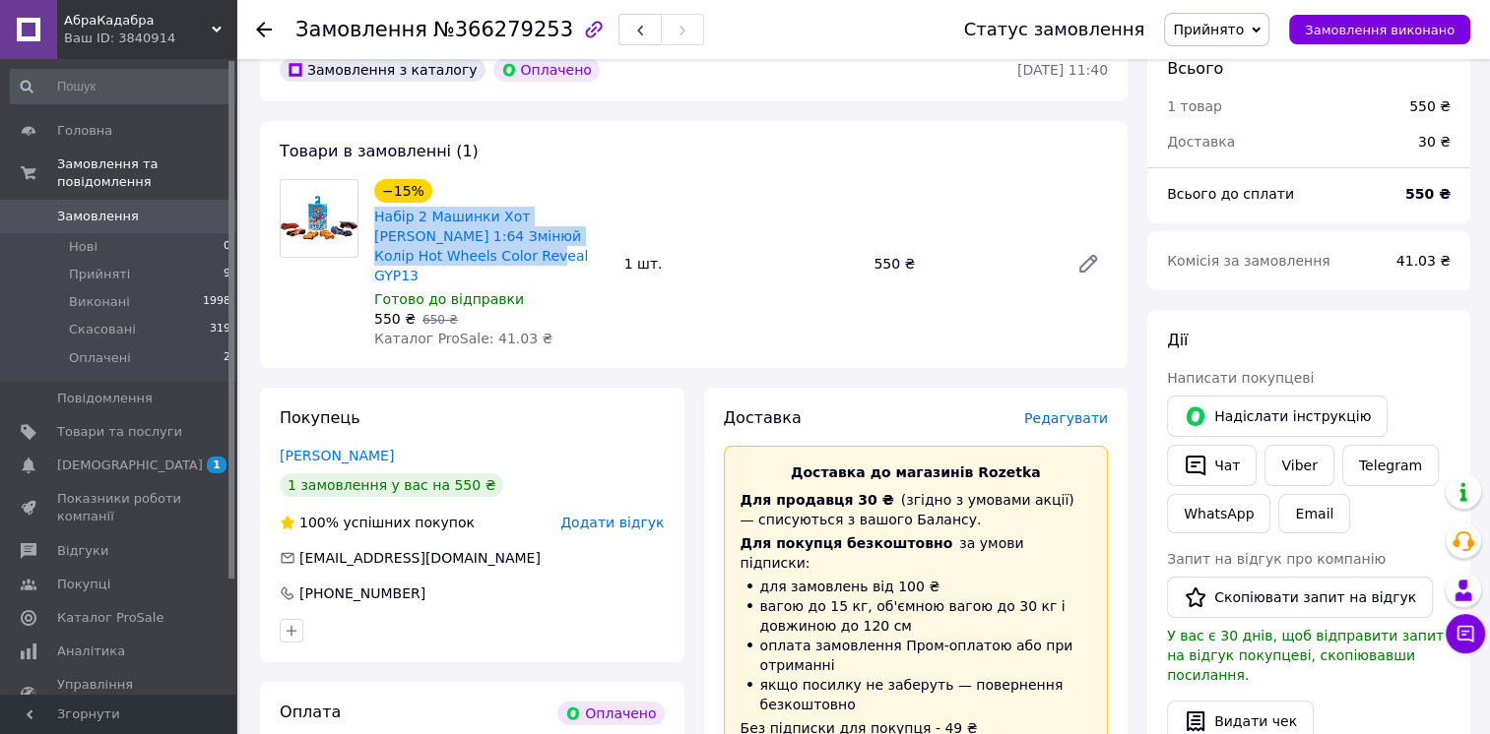
drag, startPoint x: 370, startPoint y: 213, endPoint x: 482, endPoint y: 253, distance: 119.3
click at [482, 253] on div "−15% Набір 2 Машинки Хот [PERSON_NAME] 1:64 Змінюй Колір Hot Wheels Color Revea…" at bounding box center [491, 263] width 250 height 177
copy link "Набір 2 Машинки Хот [PERSON_NAME] 1:64 Змінюй Колір Hot Wheels Color Reveal GYP…"
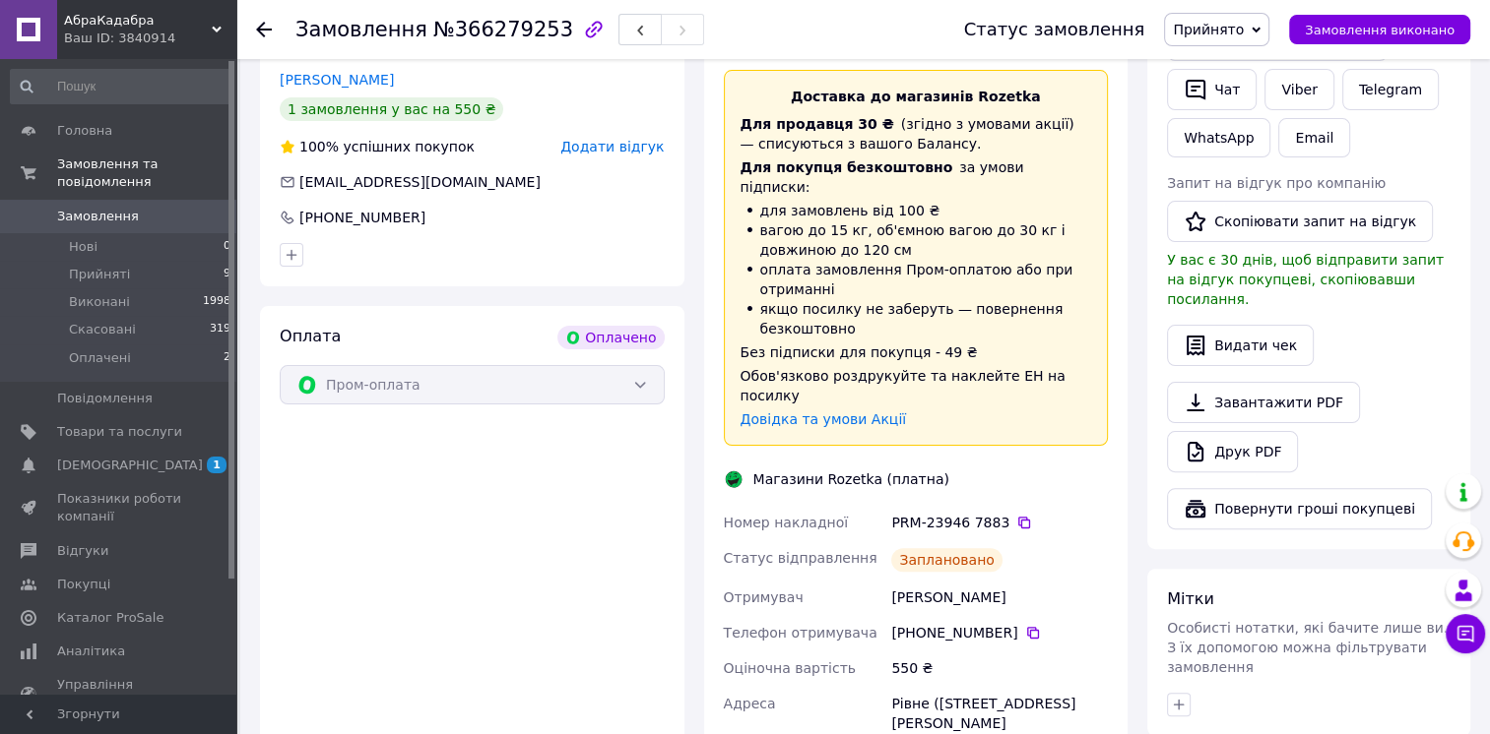
scroll to position [492, 0]
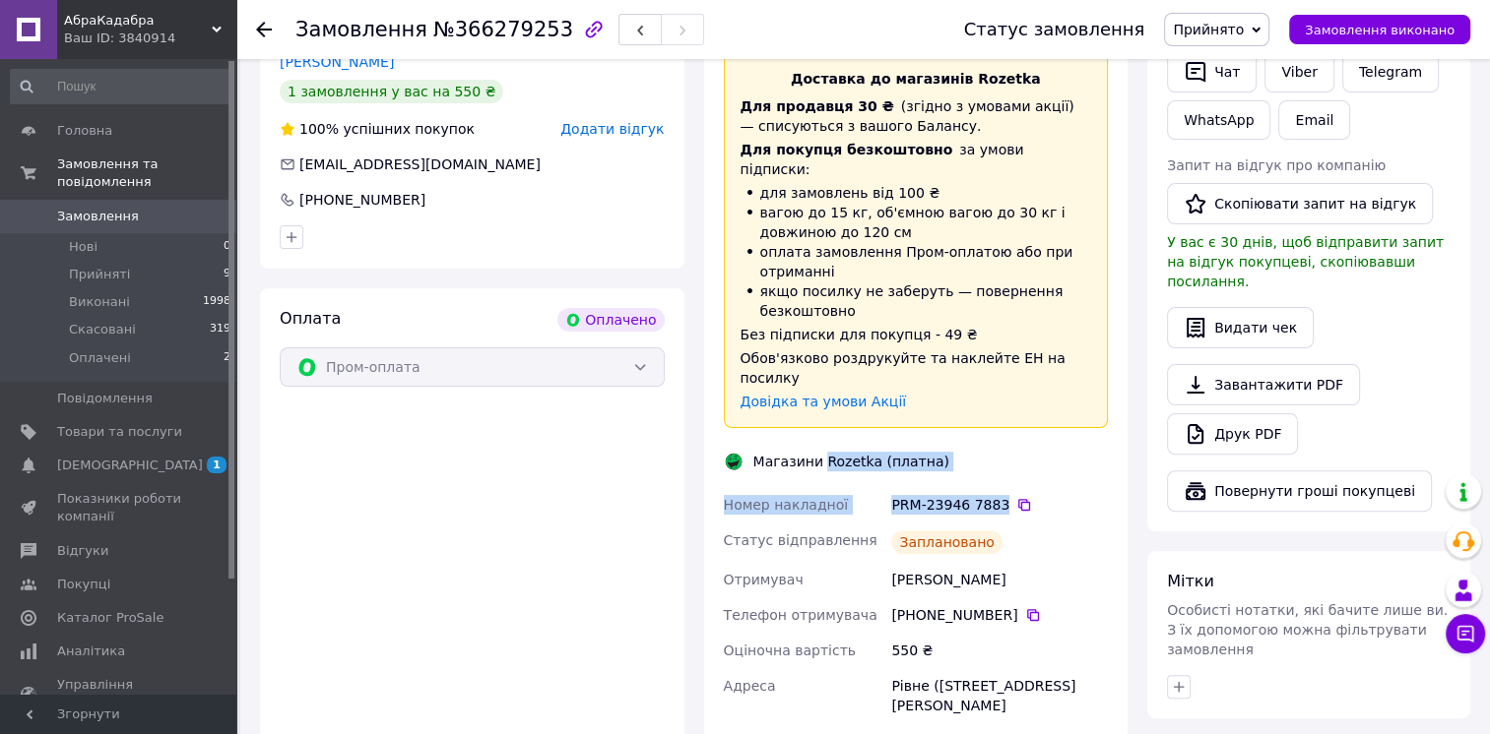
drag, startPoint x: 994, startPoint y: 447, endPoint x: 820, endPoint y: 403, distance: 179.8
click at [820, 403] on div "Доставка Редагувати Доставка до магазинів Rozetka Для продавця 30 ₴   (згідно з…" at bounding box center [916, 451] width 385 height 875
copy div "Rozetka (платна) Номер накладної PRM-23946 7883"
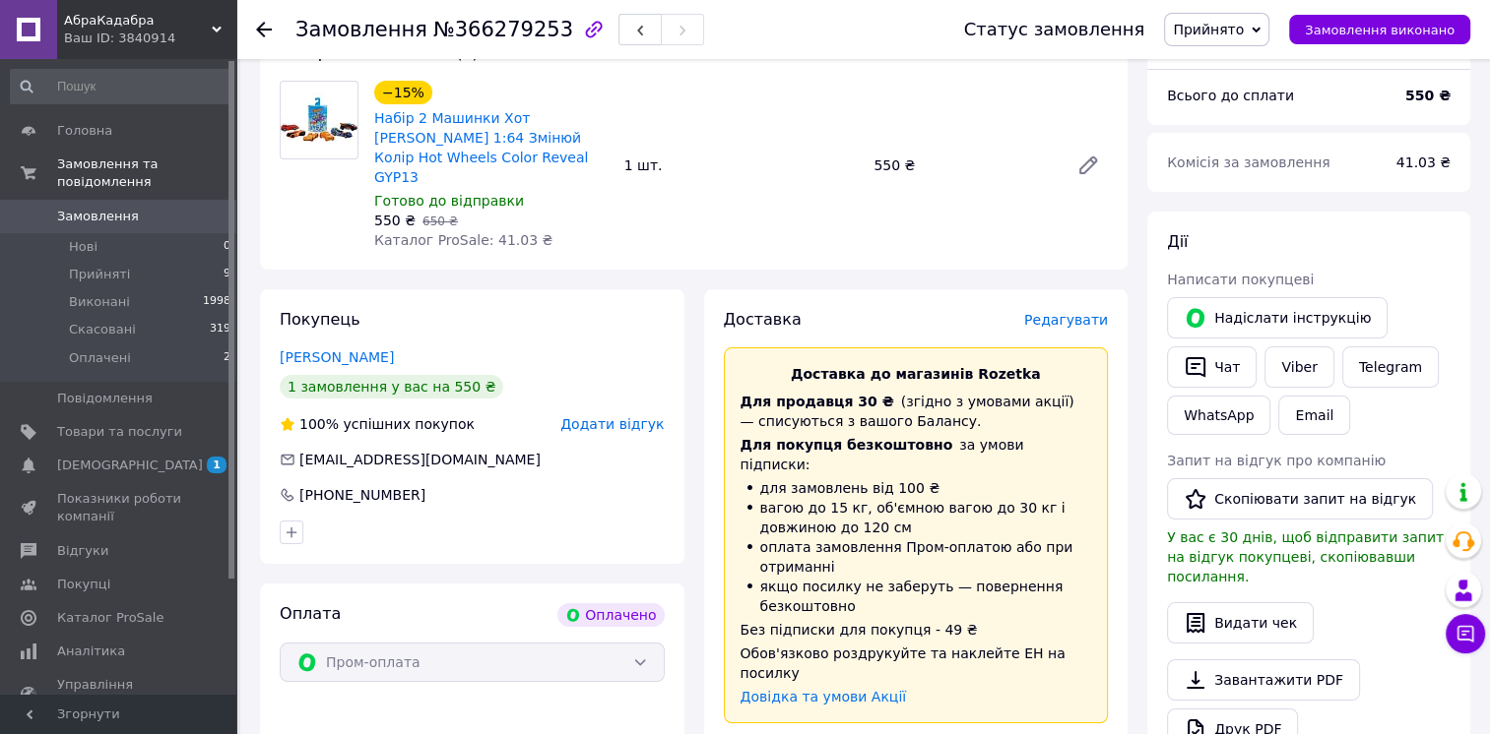
scroll to position [394, 0]
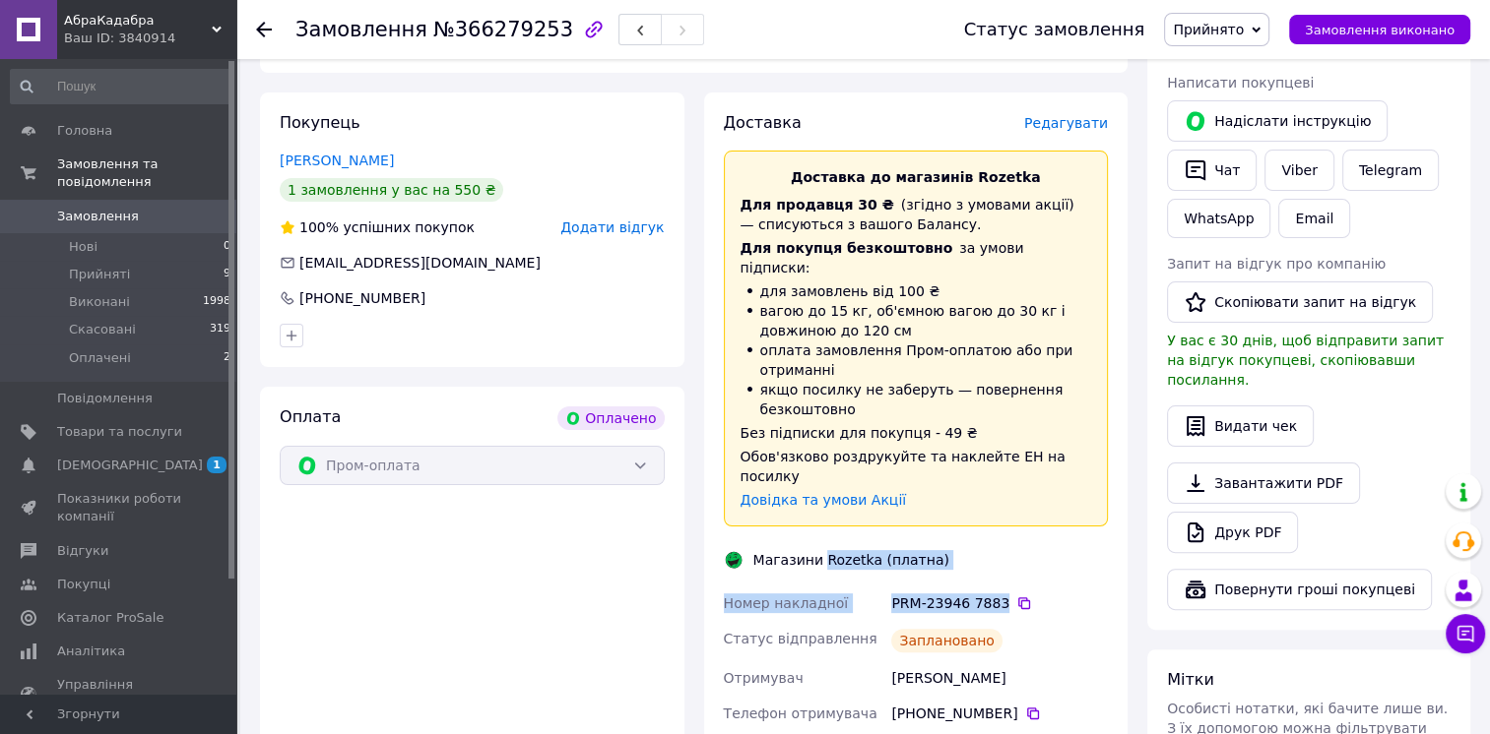
click at [1067, 550] on div "Магазини Rozetka (платна)" at bounding box center [916, 560] width 395 height 20
click at [1153, 352] on div "[PERSON_NAME] покупцеві   [PERSON_NAME] інструкцію   Чат Viber Telegram WhatsAp…" at bounding box center [1308, 322] width 323 height 615
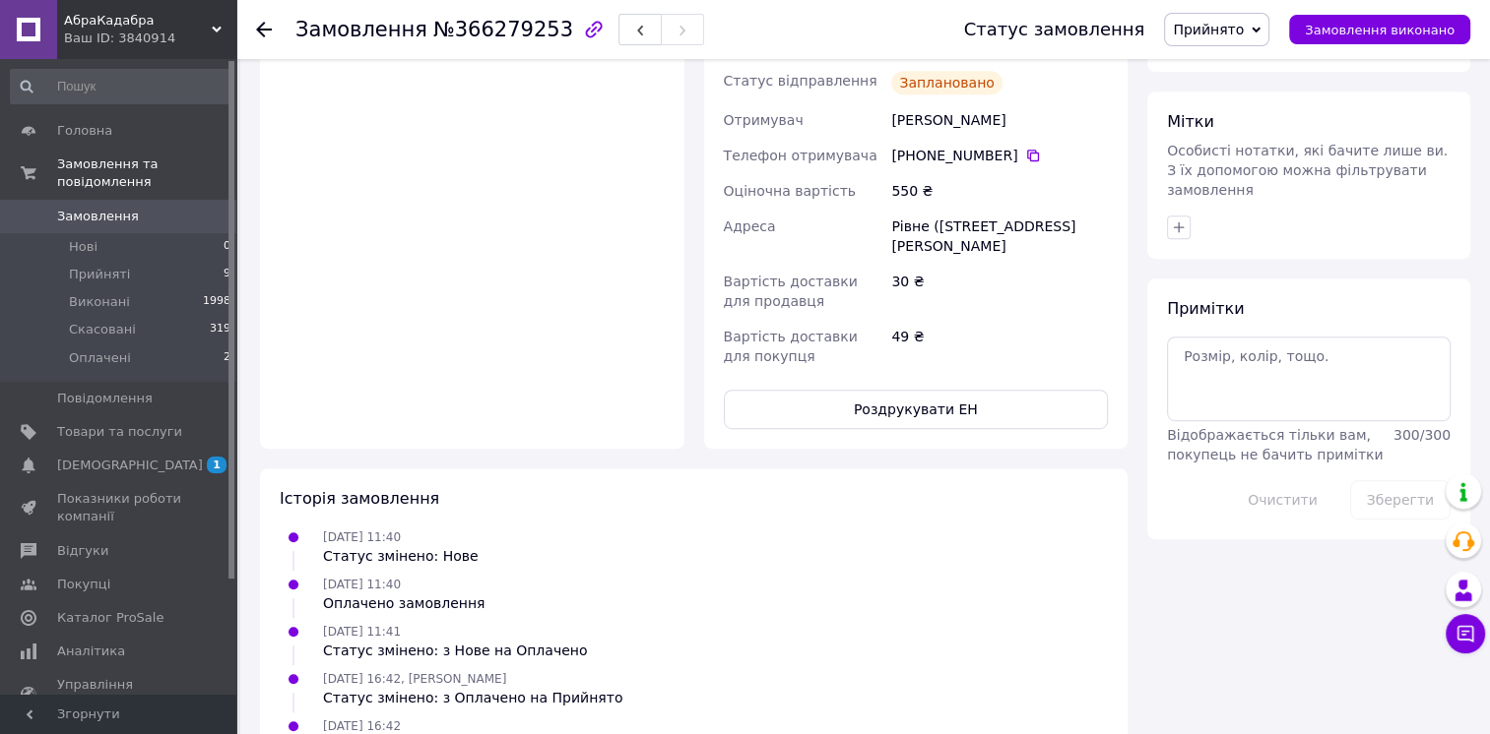
scroll to position [954, 0]
click at [922, 388] on button "Роздрукувати ЕН" at bounding box center [916, 407] width 385 height 39
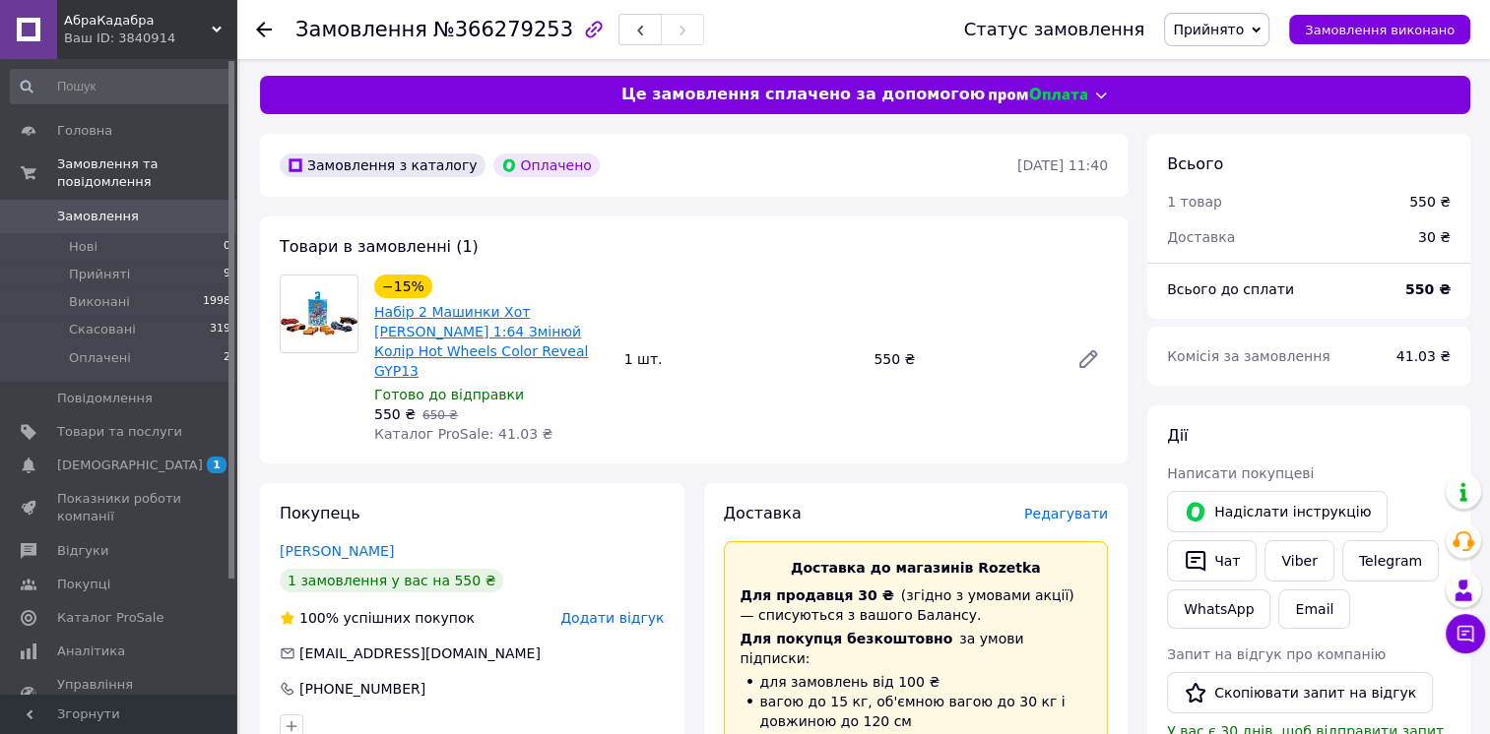
scroll to position [0, 0]
